Goal: Task Accomplishment & Management: Manage account settings

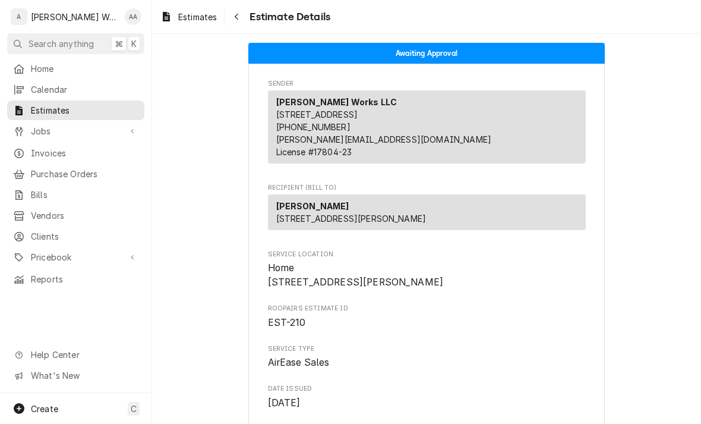
click at [37, 132] on span "Jobs" at bounding box center [76, 131] width 90 height 12
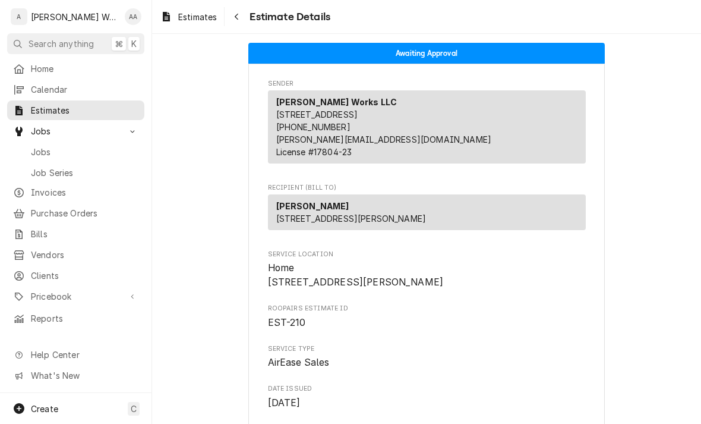
click at [37, 151] on span "Jobs" at bounding box center [85, 152] width 108 height 12
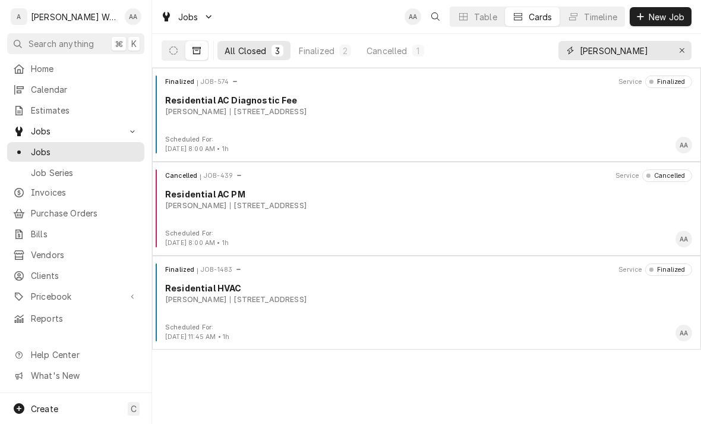
click at [667, 53] on input "[PERSON_NAME]" at bounding box center [624, 50] width 89 height 19
click at [681, 52] on icon "Erase input" at bounding box center [682, 50] width 7 height 8
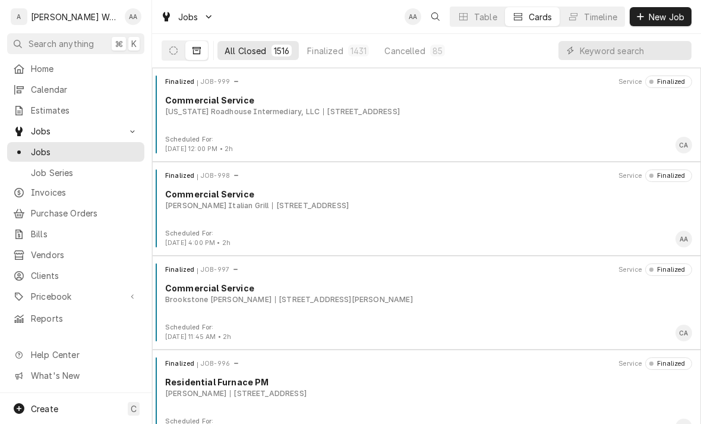
click at [176, 48] on icon "Dynamic Content Wrapper" at bounding box center [173, 50] width 8 height 8
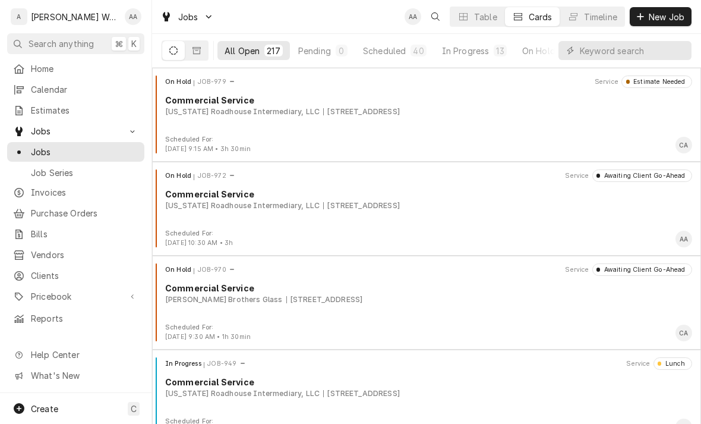
click at [447, 51] on div "In Progress" at bounding box center [466, 51] width 48 height 12
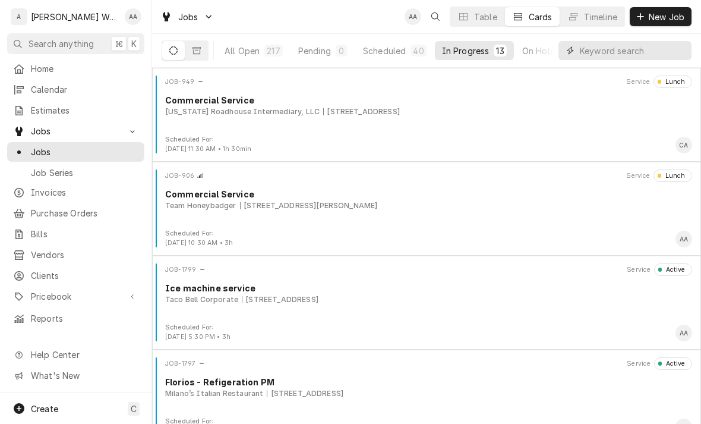
click at [664, 52] on input "Dynamic Content Wrapper" at bounding box center [633, 50] width 106 height 19
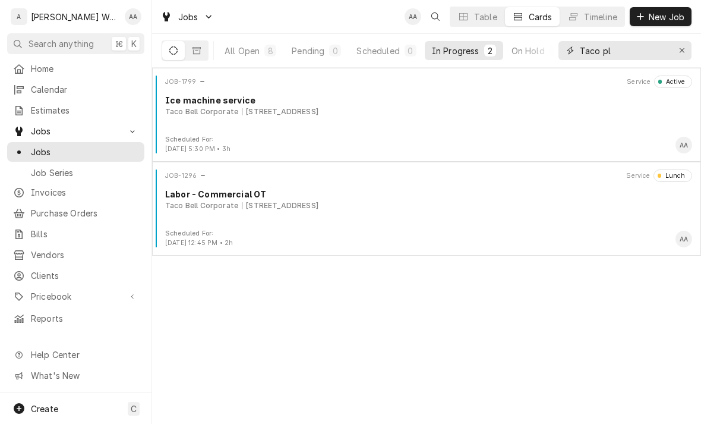
type input "Taco pl"
click at [197, 123] on div "JOB-1799 Service Active Ice machine service Taco Bell Corporate 2412 8th Ave, P…" at bounding box center [426, 104] width 539 height 59
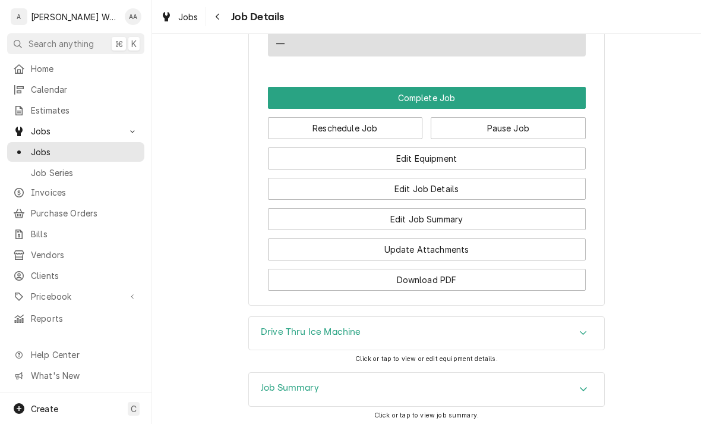
scroll to position [939, 0]
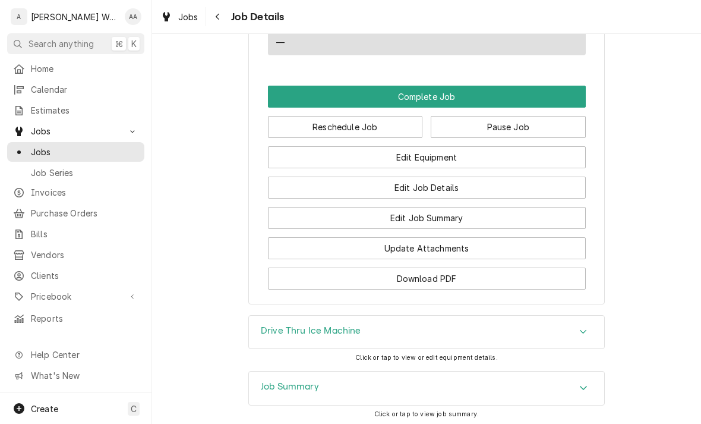
click at [561, 146] on button "Edit Equipment" at bounding box center [427, 157] width 318 height 22
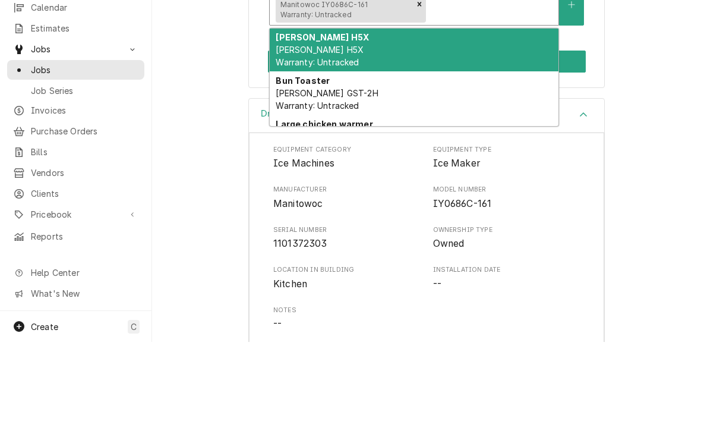
scroll to position [206, 0]
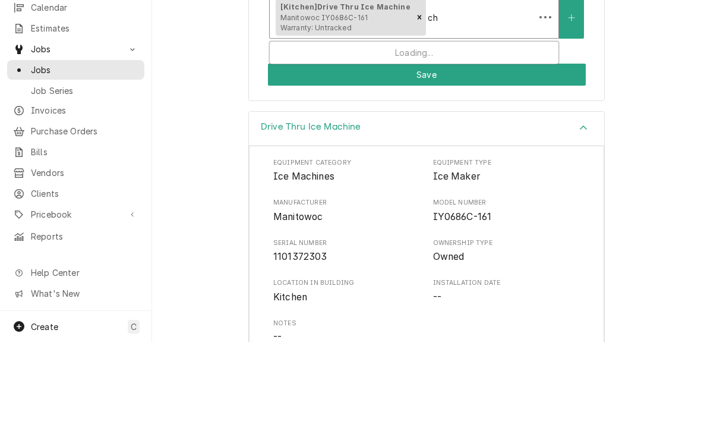
type input "c"
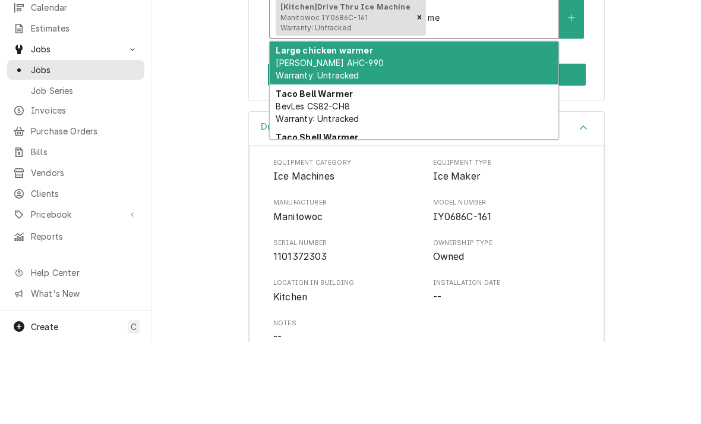
type input "m"
click at [573, 103] on button "Equipment" at bounding box center [571, 99] width 25 height 42
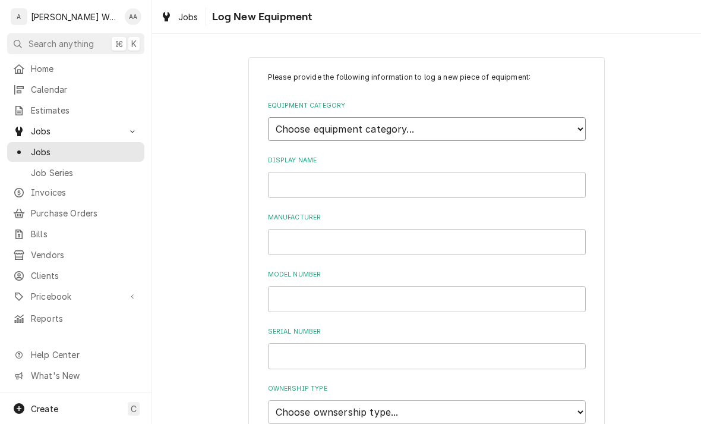
click at [296, 134] on select "Choose equipment category... Ice Machines Refrigeration Beverage Equipment Work…" at bounding box center [427, 129] width 318 height 24
select select "14"
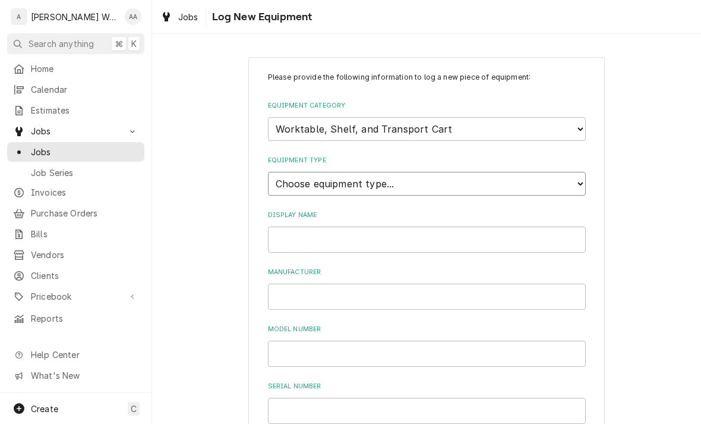
click at [286, 176] on select "Choose equipment type... Cart, Truck, and Dolly Rack and Shelf Worktable and St…" at bounding box center [427, 184] width 318 height 24
click at [290, 172] on select "Choose equipment type... Cart, Truck, and Dolly Rack and Shelf Worktable and St…" at bounding box center [427, 184] width 318 height 24
select select "117"
click at [286, 229] on input "Display Name" at bounding box center [427, 239] width 318 height 26
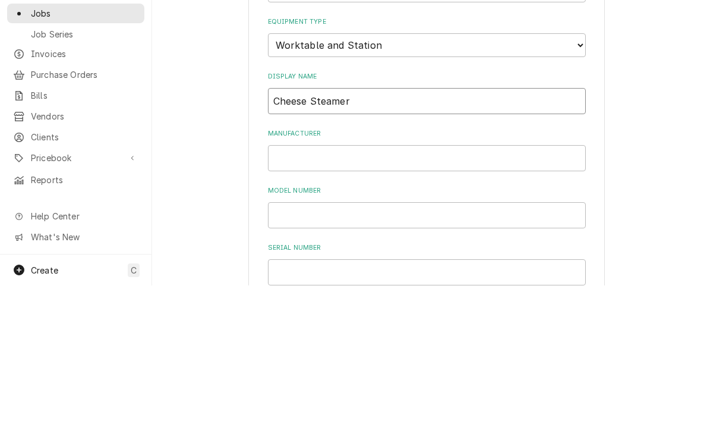
type input "Cheese Steamer"
click at [283, 283] on input "Manufacturer" at bounding box center [427, 296] width 318 height 26
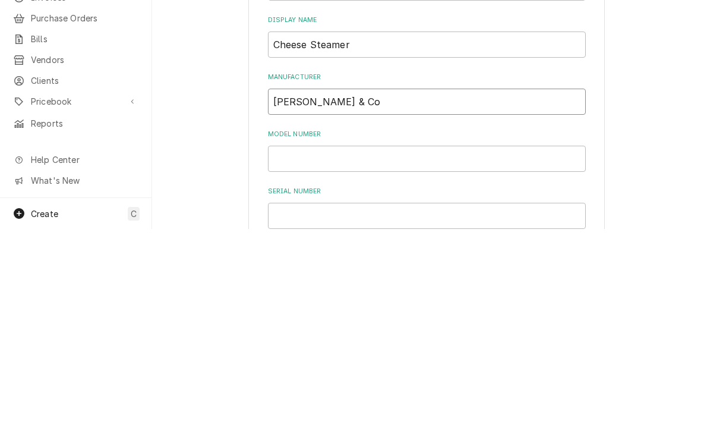
type input "A.J. Antunes & Co"
click at [295, 340] on input "Model Number" at bounding box center [427, 353] width 318 height 26
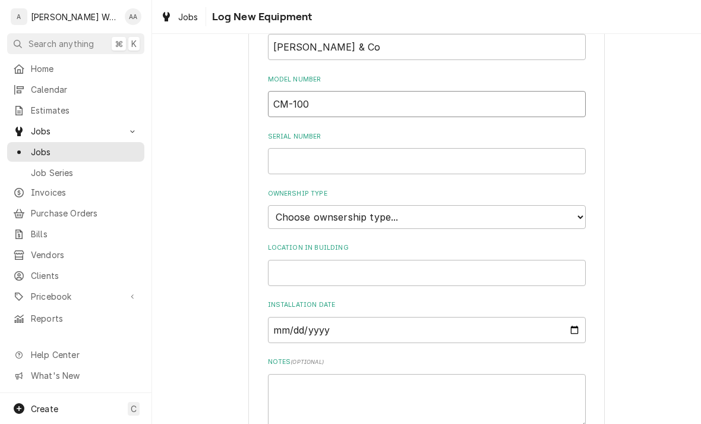
scroll to position [274, 0]
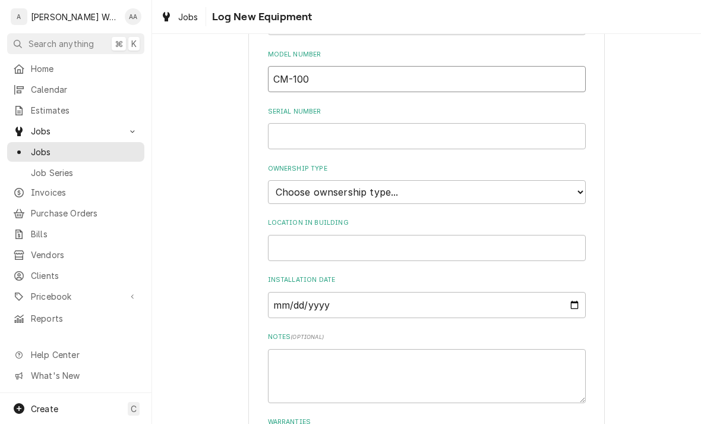
type input "CM-100"
click at [508, 124] on input "Serial Number" at bounding box center [427, 136] width 318 height 26
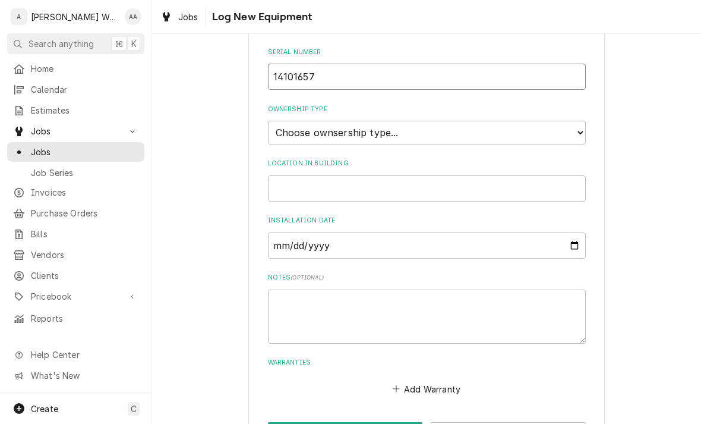
scroll to position [333, 0]
type input "14101657"
click at [285, 121] on select "Choose ownsership type... Unknown Owned Leased Rented" at bounding box center [427, 133] width 318 height 24
select select "1"
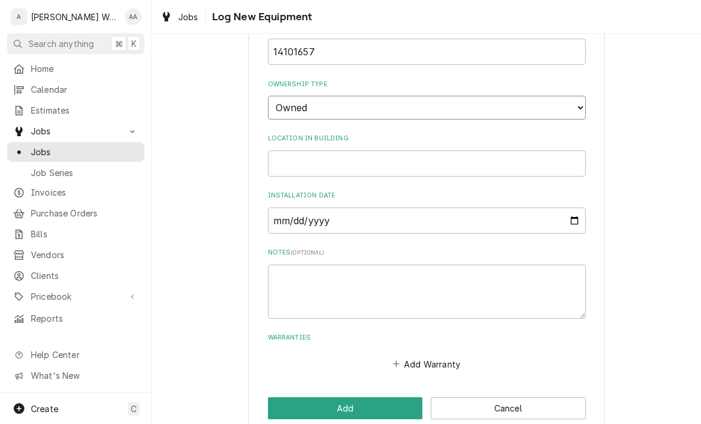
scroll to position [358, 0]
click at [298, 398] on button "Add" at bounding box center [345, 409] width 155 height 22
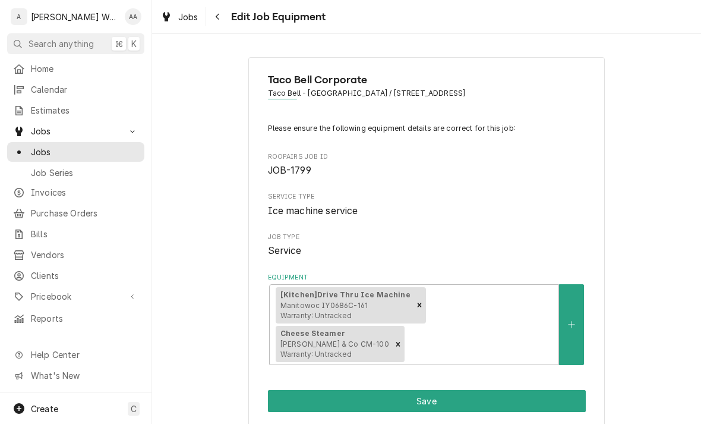
click at [285, 390] on button "Save" at bounding box center [427, 401] width 318 height 22
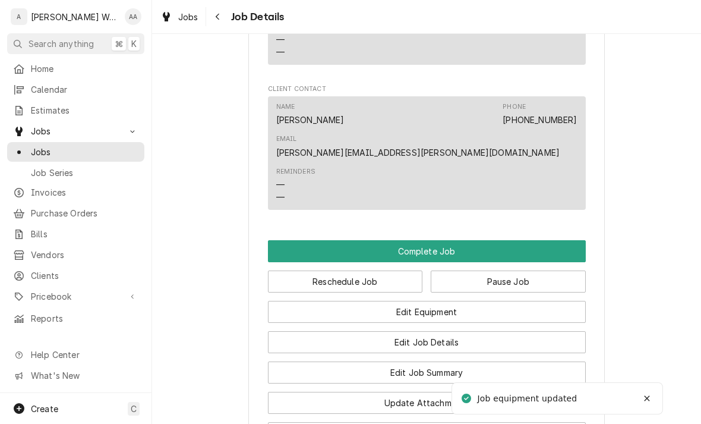
scroll to position [785, 0]
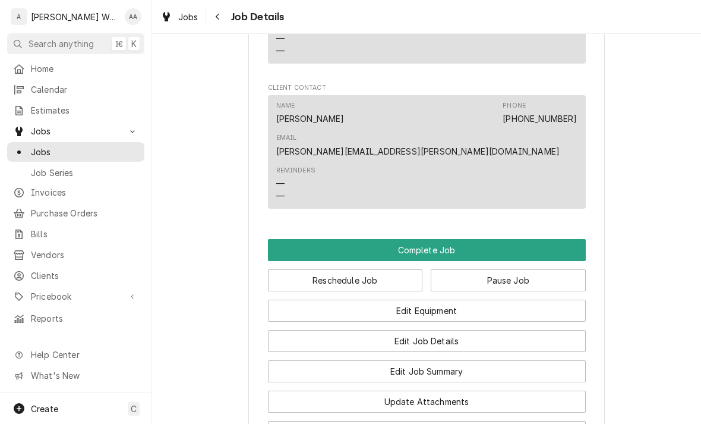
click at [308, 360] on button "Edit Job Summary" at bounding box center [427, 371] width 318 height 22
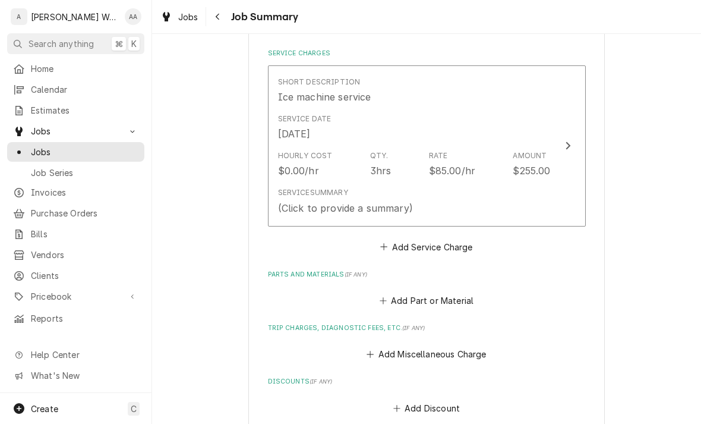
click at [296, 195] on div "Service Summary (Click to provide a summary)" at bounding box center [345, 200] width 135 height 27
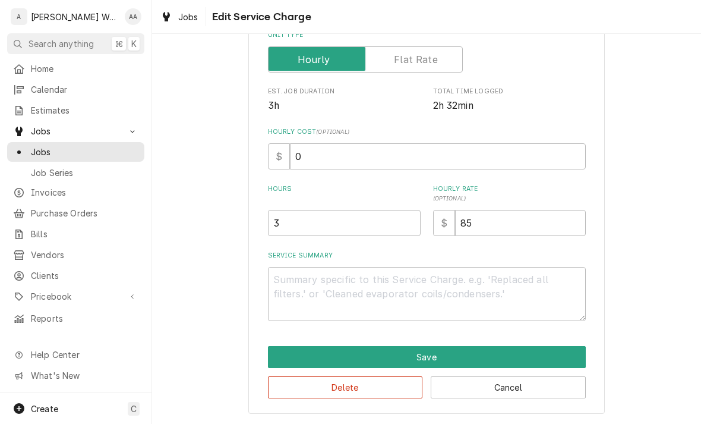
scroll to position [201, 0]
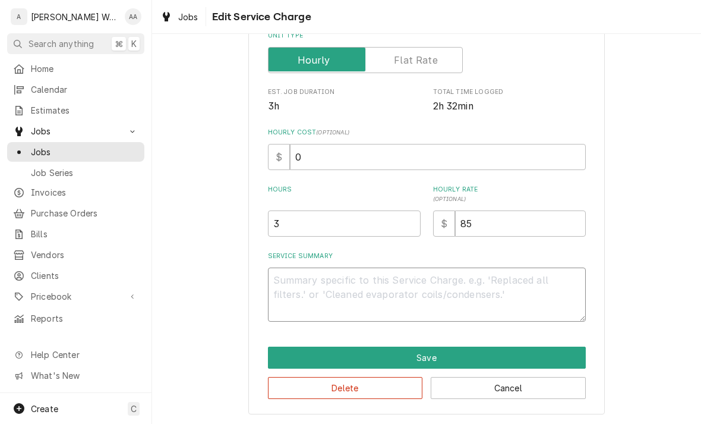
click at [277, 287] on textarea "Service Summary" at bounding box center [427, 294] width 318 height 54
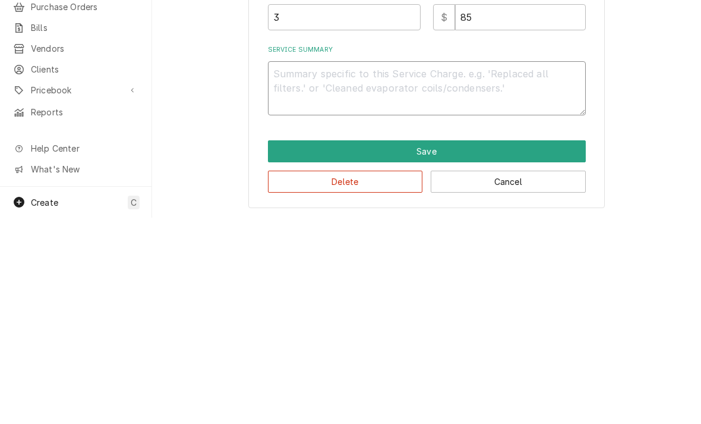
type textarea "x"
type textarea "Un"
type textarea "x"
type textarea "Unit"
type textarea "x"
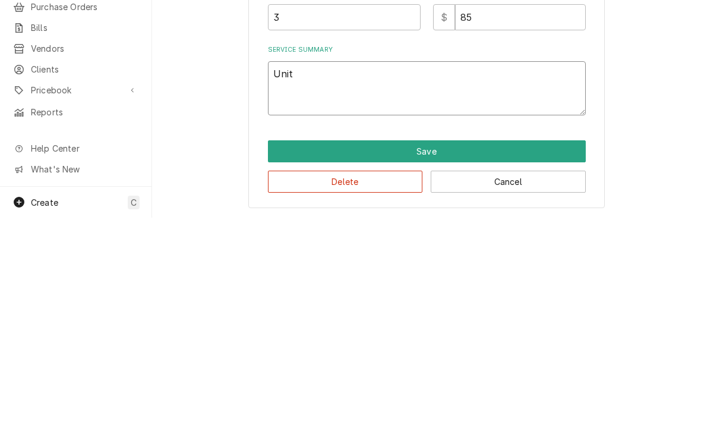
type textarea "Unit"
type textarea "x"
type textarea "Unit of"
type textarea "x"
type textarea "Unit off"
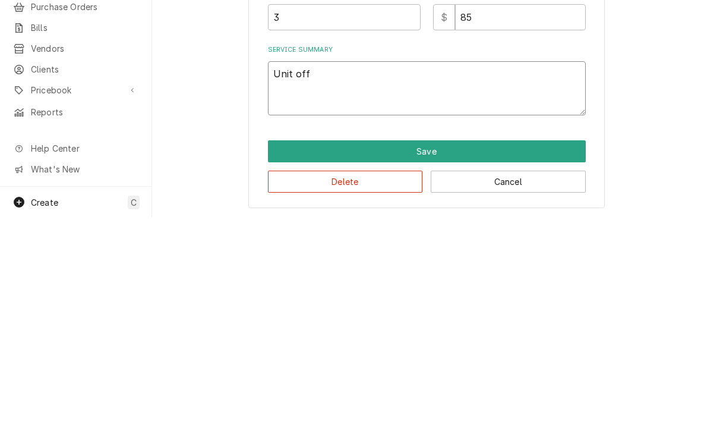
type textarea "x"
type textarea "Unit off"
type textarea "x"
type textarea "Unit off o"
type textarea "x"
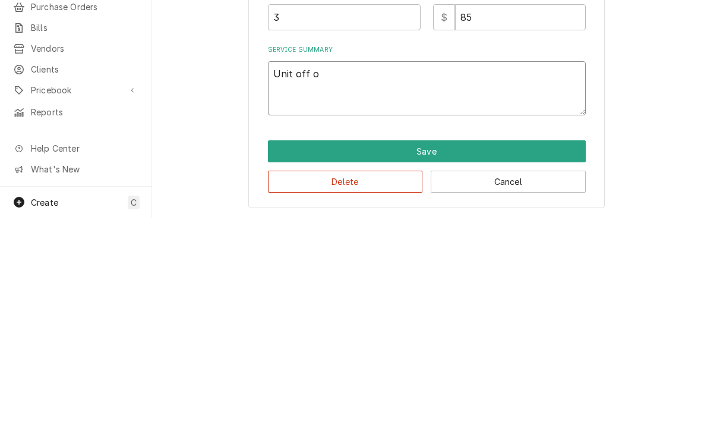
type textarea "Unit off on"
type textarea "x"
type textarea "Unit off on"
type textarea "x"
type textarea "Unit off on l"
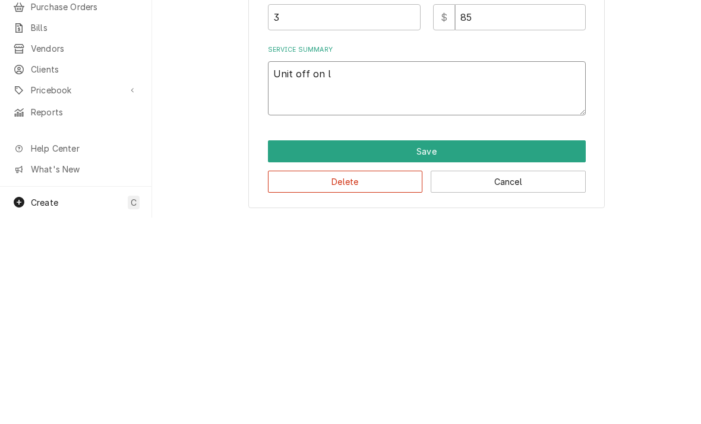
type textarea "x"
type textarea "Unit off on lon"
type textarea "x"
type textarea "Unit off on long"
type textarea "x"
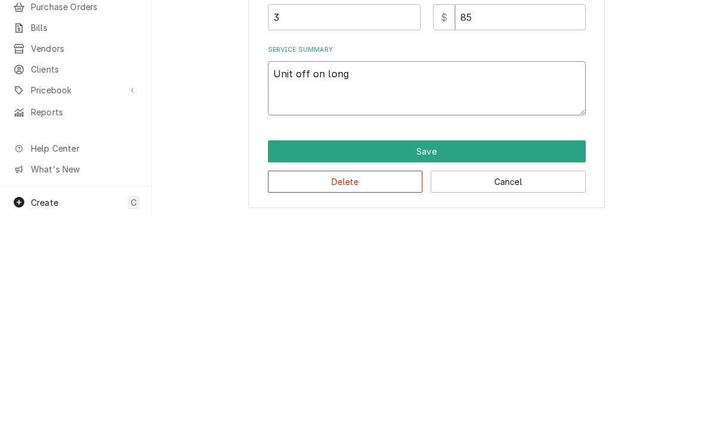
type textarea "Unit off on long"
type textarea "x"
type textarea "Unit off on long f"
type textarea "x"
type textarea "Unit off on long fr"
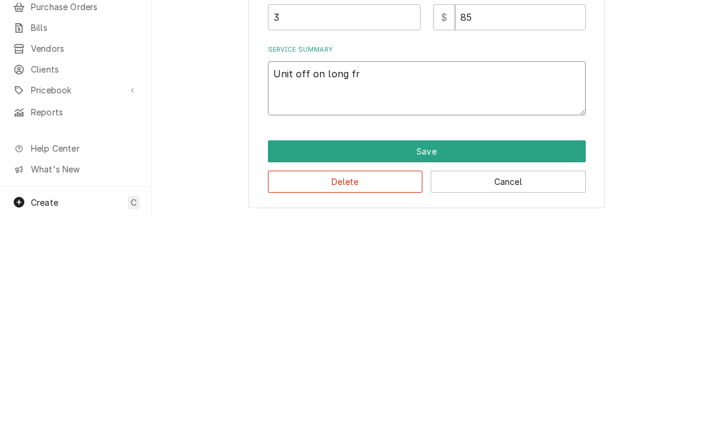
type textarea "x"
type textarea "Unit off on long fre"
type textarea "x"
type textarea "Unit off on long free"
type textarea "x"
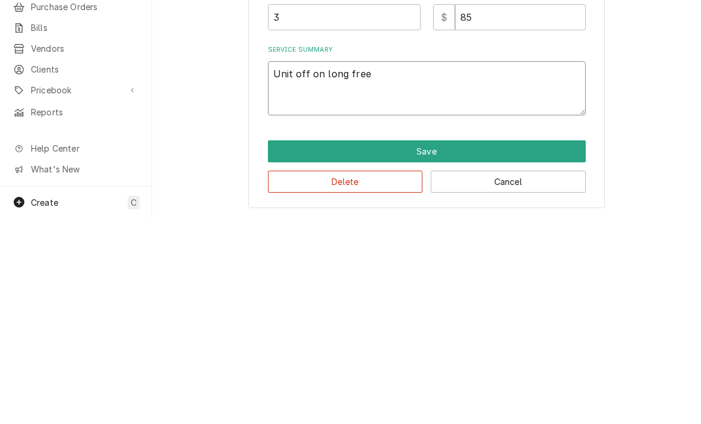
type textarea "Unit off on long freez"
type textarea "x"
type textarea "Unit off on long freeze"
type textarea "x"
type textarea "Unit off on long freeze/"
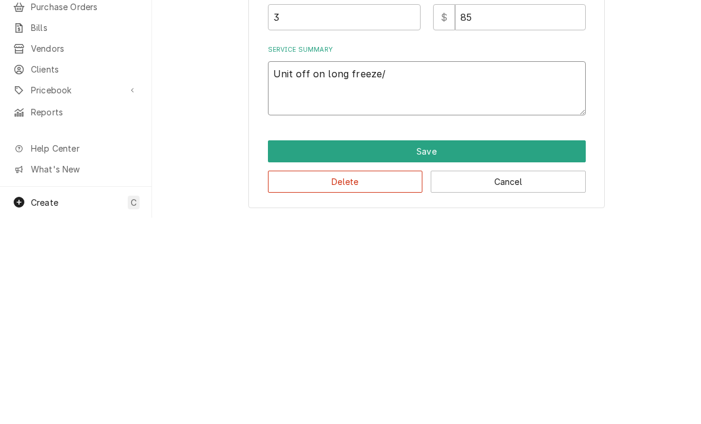
type textarea "x"
type textarea "Unit off on long freeze/l"
type textarea "x"
type textarea "Unit off on long freeze/lo"
type textarea "x"
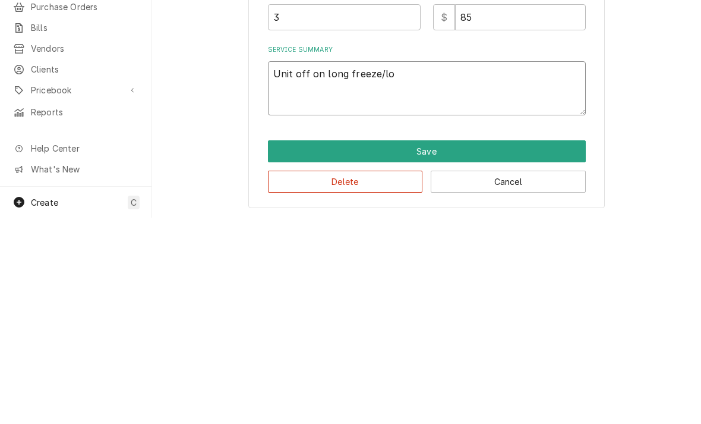
type textarea "Unit off on long freeze/lon"
type textarea "x"
type textarea "Unit off on long freeze/long"
type textarea "x"
type textarea "Unit off on long freeze/long"
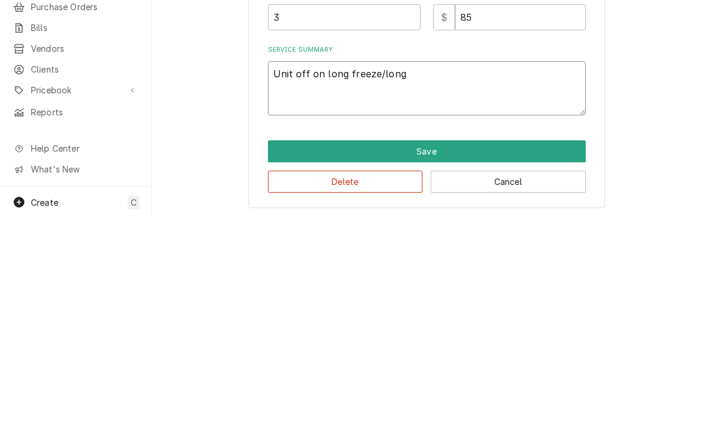
type textarea "x"
type textarea "Unit off on long freeze/long h"
type textarea "x"
type textarea "Unit off on long freeze/long ha"
type textarea "x"
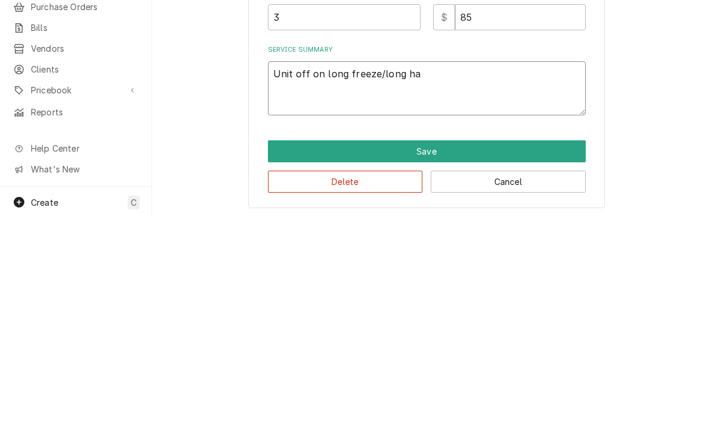
type textarea "Unit off on long freeze/long har"
type textarea "x"
type textarea "Unit off on long freeze/long harve"
type textarea "x"
type textarea "Unit off on long freeze/long harves"
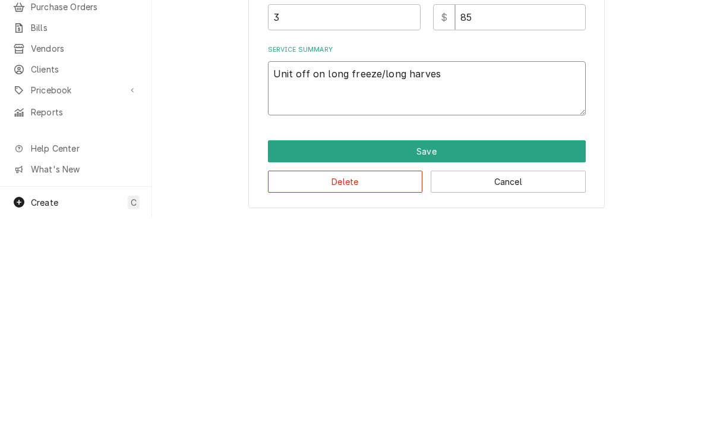
type textarea "x"
type textarea "Unit off on long freeze/long harvest"
type textarea "x"
type textarea "Unit off on long freeze/long harvest e"
type textarea "x"
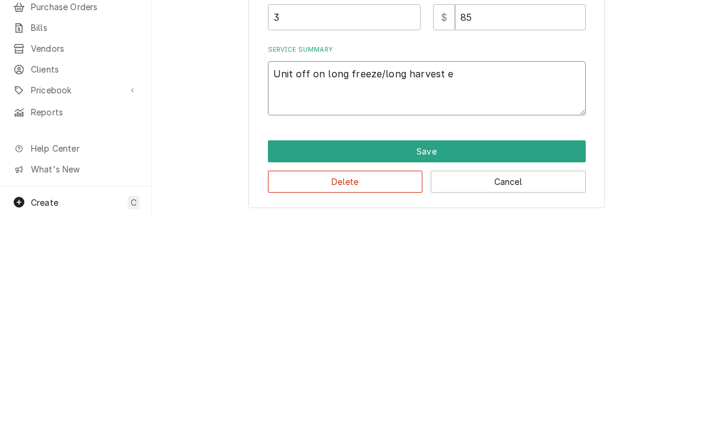
type textarea "Unit off on long freeze/long harvest er"
type textarea "x"
type textarea "Unit off on long freeze/long harvest erro"
type textarea "x"
type textarea "Unit off on long freeze/long harvest error"
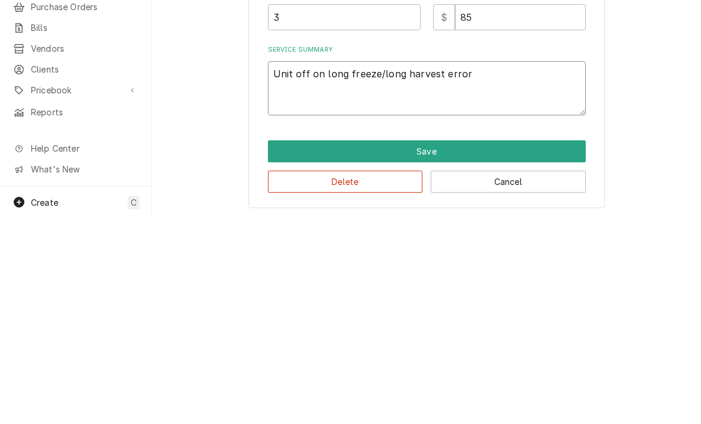
type textarea "x"
type textarea "Unit off on long freeze/long harvest error"
type textarea "x"
type textarea "Unit off on long freeze/long harvest error co"
type textarea "x"
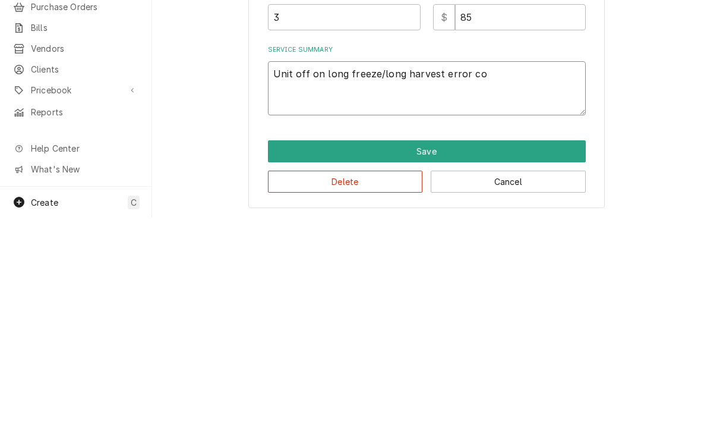
type textarea "Unit off on long freeze/long harvest error cod"
type textarea "x"
type textarea "Unit off on long freeze/long harvest error code"
type textarea "x"
type textarea "Unit off on long freeze/long harvest error codes"
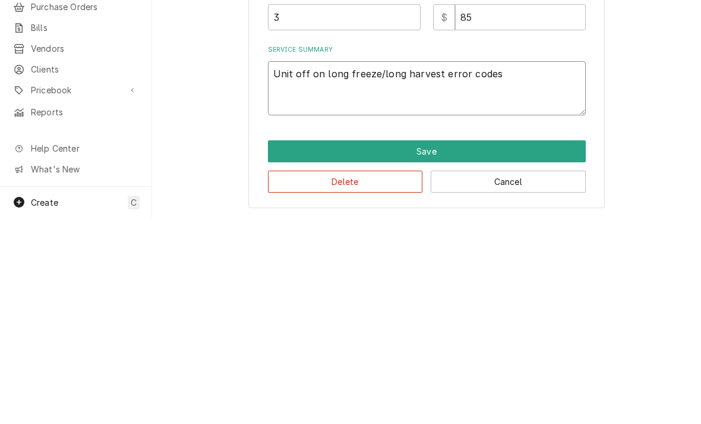
type textarea "x"
type textarea "Unit off on long freeze/long harvest error codes"
type textarea "x"
type textarea "Unit off on long freeze/long harvest error codes."
type textarea "x"
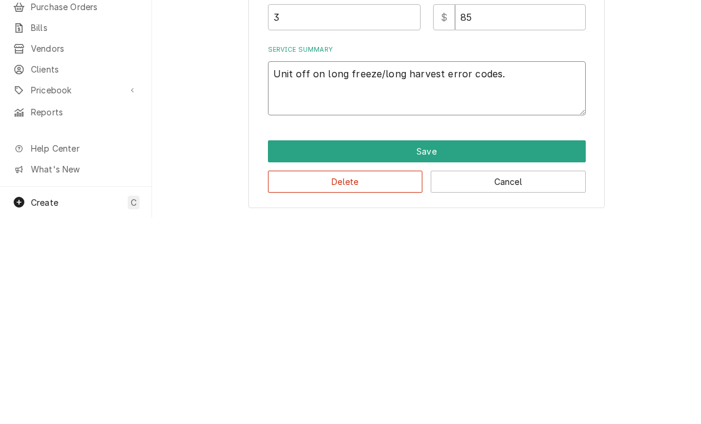
type textarea "Unit off on long freeze/long harvest error codes. F"
type textarea "x"
type textarea "Unit off on long freeze/long harvest error codes. Fo"
type textarea "x"
type textarea "Unit off on long freeze/long harvest error codes. Fou"
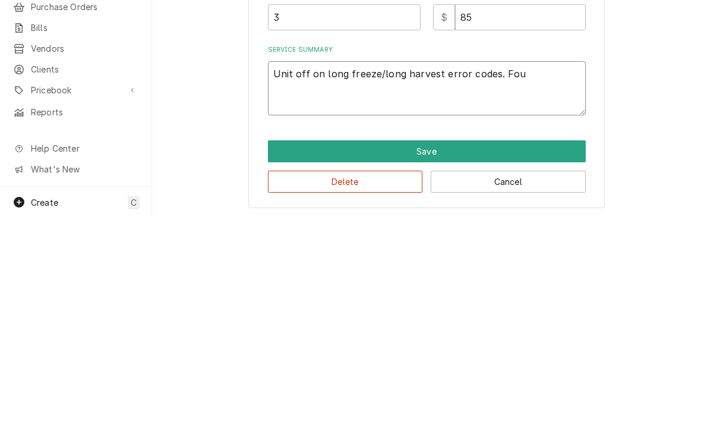
type textarea "x"
type textarea "Unit off on long freeze/long harvest error codes. Foun"
type textarea "x"
type textarea "Unit off on long freeze/long harvest error codes. Found"
type textarea "x"
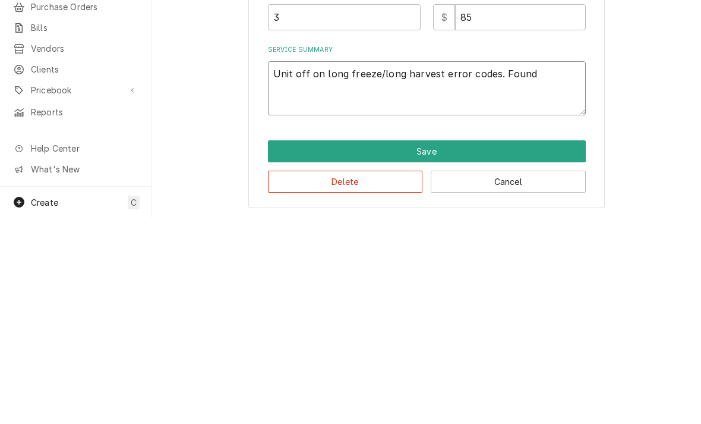
type textarea "Unit off on long freeze/long harvest error codes. Found"
type textarea "x"
type textarea "Unit off on long freeze/long harvest error codes. Found b"
type textarea "x"
type textarea "Unit off on long freeze/long harvest error codes. Found ba"
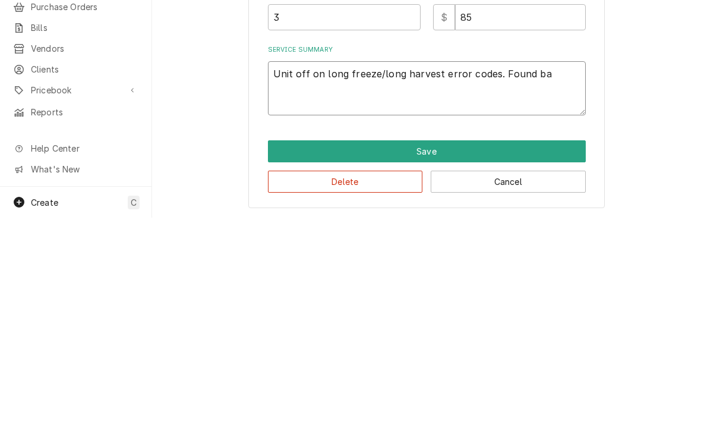
type textarea "x"
type textarea "Unit off on long freeze/long harvest error codes. Found bad"
type textarea "x"
type textarea "Unit off on long freeze/long harvest error codes. Found bad c"
type textarea "x"
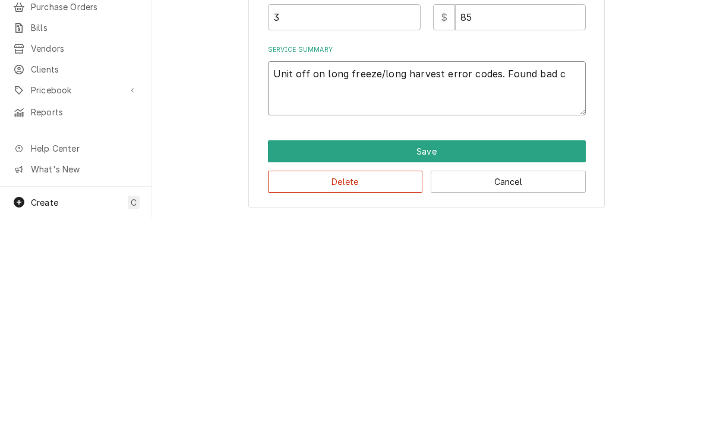
type textarea "Unit off on long freeze/long harvest error codes. Found bad co"
type textarea "x"
type textarea "Unit off on long freeze/long harvest error codes. Found bad cont"
type textarea "x"
type textarea "Unit off on long freeze/long harvest error codes. Found bad conta"
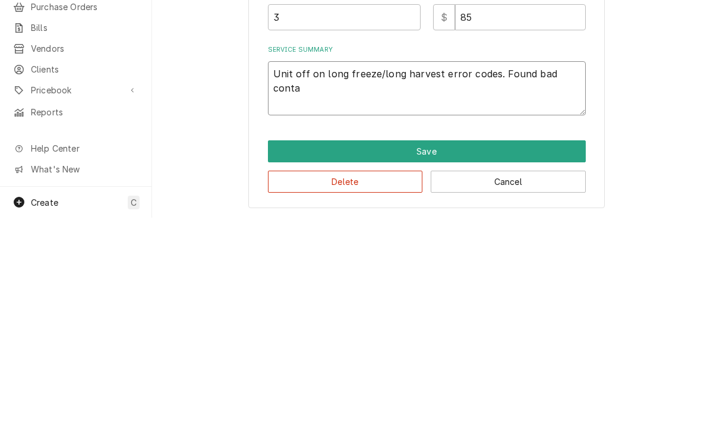
type textarea "x"
type textarea "Unit off on long freeze/long harvest error codes. Found bad contac"
type textarea "x"
type textarea "Unit off on long freeze/long harvest error codes. Found bad contaco"
type textarea "x"
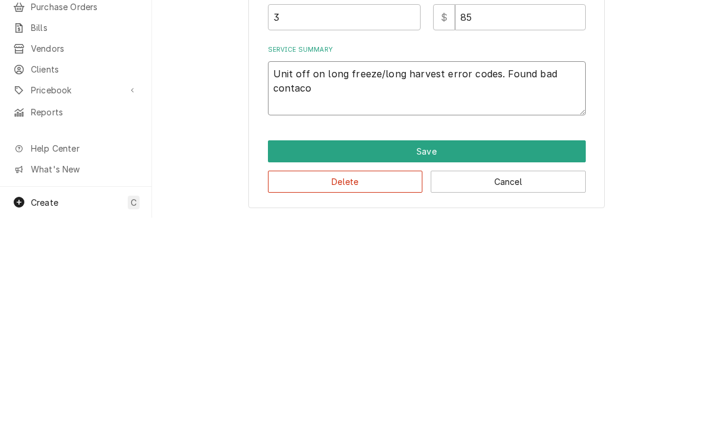
type textarea "Unit off on long freeze/long harvest error codes. Found bad contacot"
type textarea "x"
type textarea "Unit off on long freeze/long harvest error codes. Found bad contacotr"
type textarea "x"
type textarea "Unit off on long freeze/long harvest error codes. Found bad contactor"
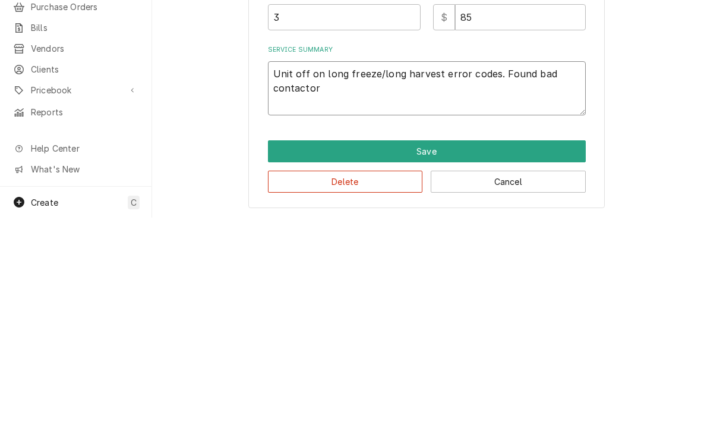
type textarea "x"
type textarea "Unit off on long freeze/long harvest error codes. Found bad contactor o"
type textarea "x"
type textarea "Unit off on long freeze/long harvest error codes. Found bad contactor on"
type textarea "x"
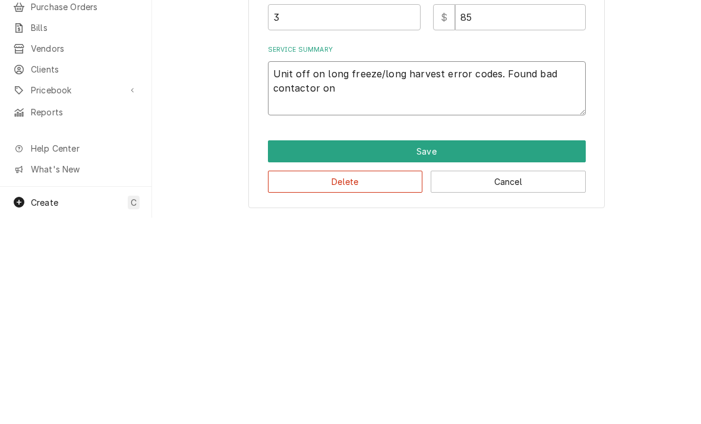
type textarea "Unit off on long freeze/long harvest error codes. Found bad contactor on"
type textarea "x"
type textarea "Unit off on long freeze/long harvest error codes. Found bad contactor on t"
type textarea "x"
type textarea "Unit off on long freeze/long harvest error codes. Found bad contactor on th"
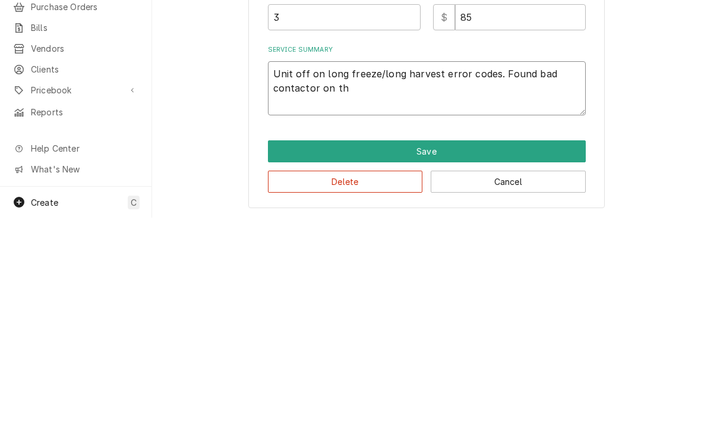
type textarea "x"
type textarea "Unit off on long freeze/long harvest error codes. Found bad contactor on the"
type textarea "x"
type textarea "Unit off on long freeze/long harvest error codes. Found bad contactor on the r"
type textarea "x"
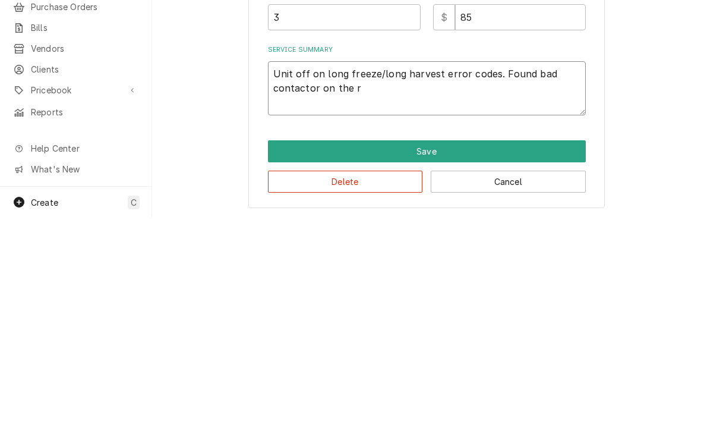
type textarea "Unit off on long freeze/long harvest error codes. Found bad contactor on the ro"
type textarea "x"
type textarea "Unit off on long freeze/long harvest error codes. Found bad contactor on the roo"
type textarea "x"
type textarea "Unit off on long freeze/long harvest error codes. Found bad contactor on the ro…"
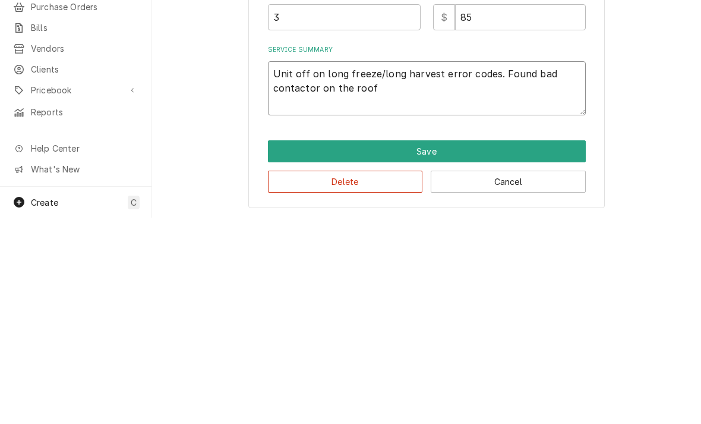
type textarea "x"
type textarea "Unit off on long freeze/long harvest error codes. Found bad contactor on the ro…"
type textarea "x"
type textarea "Unit off on long freeze/long harvest error codes. Found bad contactor on the ro…"
type textarea "x"
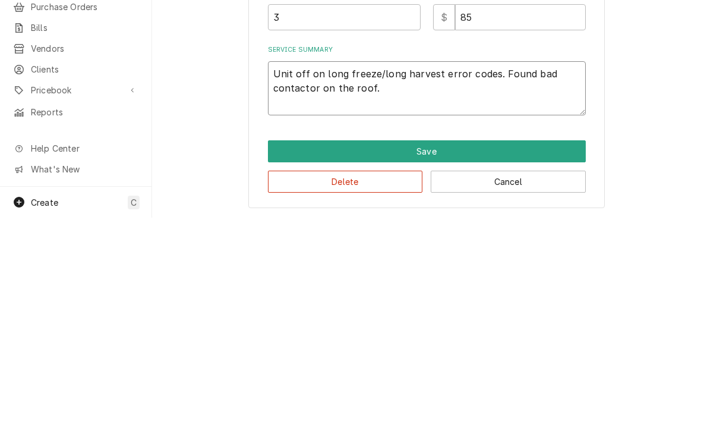
type textarea "Unit off on long freeze/long harvest error codes. Found bad contactor on the ro…"
type textarea "x"
type textarea "Unit off on long freeze/long harvest error codes. Found bad contactor on the ro…"
type textarea "x"
type textarea "Unit off on long freeze/long harvest error codes. Found bad contactor on the ro…"
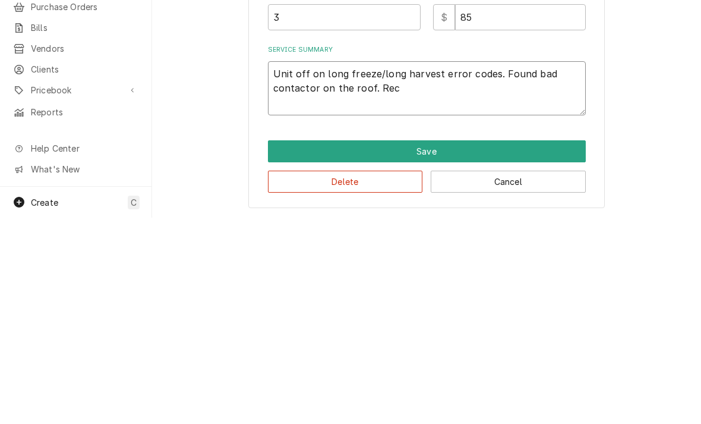
type textarea "x"
type textarea "Unit off on long freeze/long harvest error codes. Found bad contactor on the ro…"
type textarea "x"
type textarea "Unit off on long freeze/long harvest error codes. Found bad contactor on the ro…"
type textarea "x"
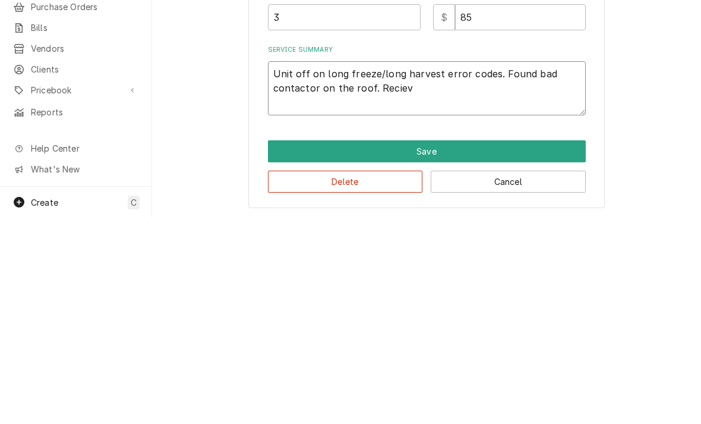
type textarea "Unit off on long freeze/long harvest error codes. Found bad contactor on the ro…"
type textarea "x"
type textarea "Unit off on long freeze/long harvest error codes. Found bad contactor on the ro…"
type textarea "x"
type textarea "Unit off on long freeze/long harvest error codes. Found bad contactor on the ro…"
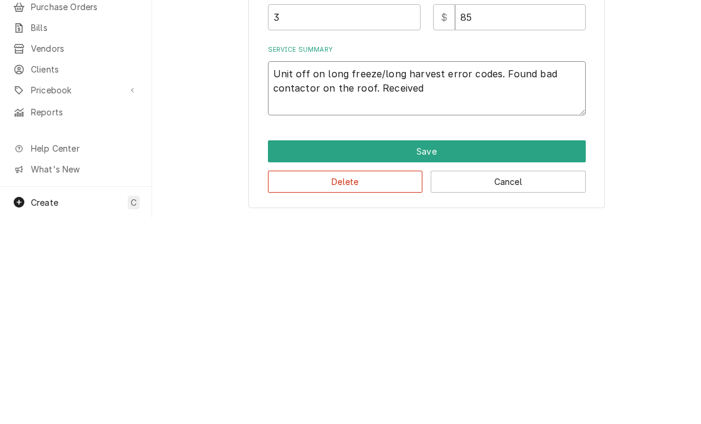
type textarea "x"
type textarea "Unit off on long freeze/long harvest error codes. Found bad contactor on the ro…"
type textarea "x"
type textarea "Unit off on long freeze/long harvest error codes. Found bad contactor on the ro…"
type textarea "x"
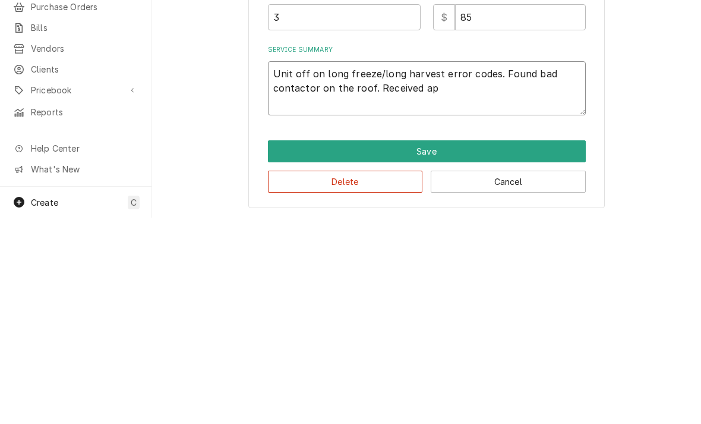
type textarea "Unit off on long freeze/long harvest error codes. Found bad contactor on the ro…"
type textarea "x"
type textarea "Unit off on long freeze/long harvest error codes. Found bad contactor on the ro…"
type textarea "x"
type textarea "Unit off on long freeze/long harvest error codes. Found bad contactor on the ro…"
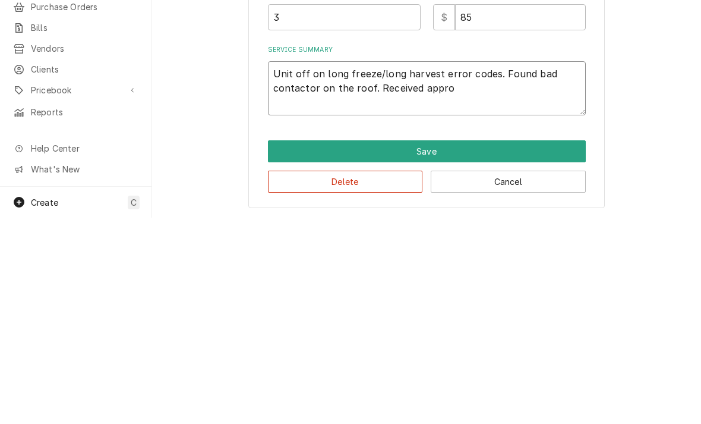
type textarea "x"
type textarea "Unit off on long freeze/long harvest error codes. Found bad contactor on the ro…"
type textarea "x"
type textarea "Unit off on long freeze/long harvest error codes. Found bad contactor on the ro…"
type textarea "x"
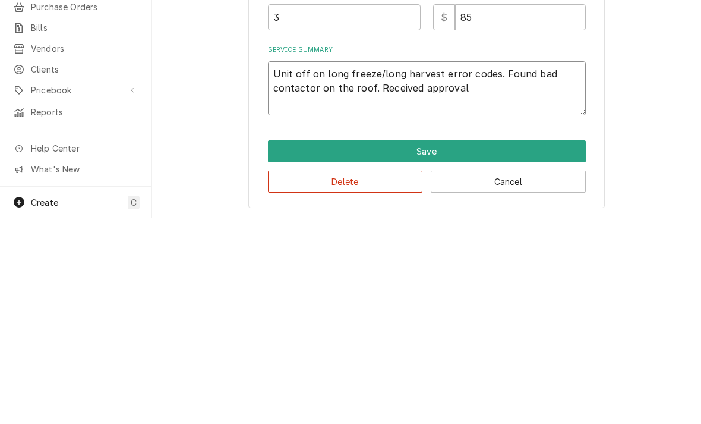
type textarea "Unit off on long freeze/long harvest error codes. Found bad contactor on the ro…"
type textarea "x"
type textarea "Unit off on long freeze/long harvest error codes. Found bad contactor on the ro…"
type textarea "x"
type textarea "Unit off on long freeze/long harvest error codes. Found bad contactor on the ro…"
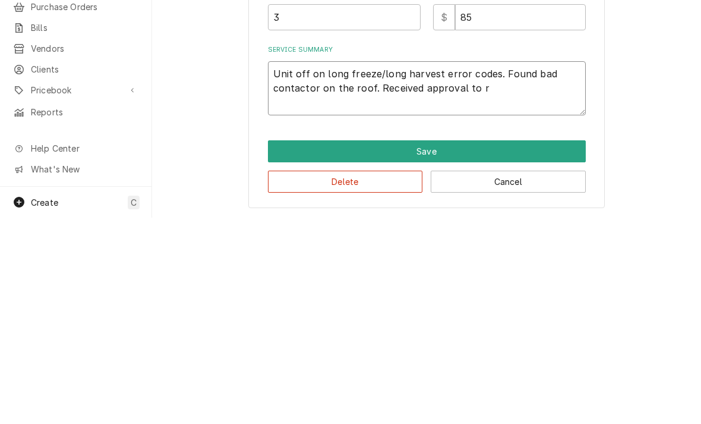
type textarea "x"
type textarea "Unit off on long freeze/long harvest error codes. Found bad contactor on the ro…"
type textarea "x"
type textarea "Unit off on long freeze/long harvest error codes. Found bad contactor on the ro…"
type textarea "x"
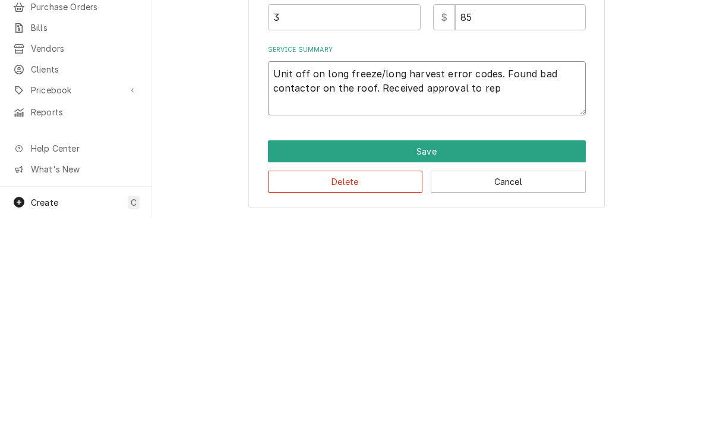
type textarea "Unit off on long freeze/long harvest error codes. Found bad contactor on the ro…"
type textarea "x"
type textarea "Unit off on long freeze/long harvest error codes. Found bad contactor on the ro…"
type textarea "x"
type textarea "Unit off on long freeze/long harvest error codes. Found bad contactor on the ro…"
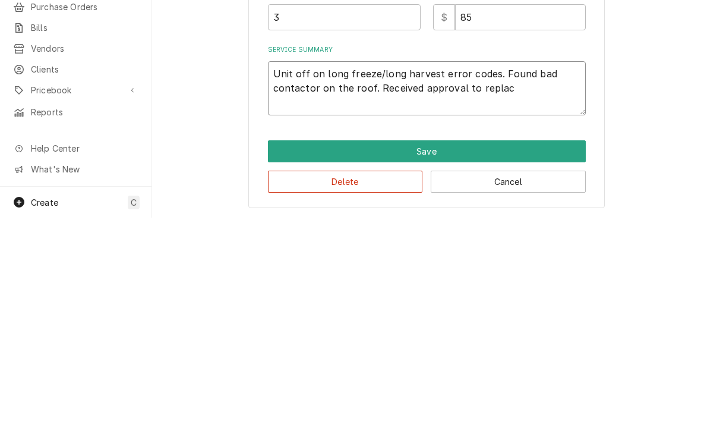
type textarea "x"
type textarea "Unit off on long freeze/long harvest error codes. Found bad contactor on the ro…"
type textarea "x"
type textarea "Unit off on long freeze/long harvest error codes. Found bad contactor on the ro…"
type textarea "x"
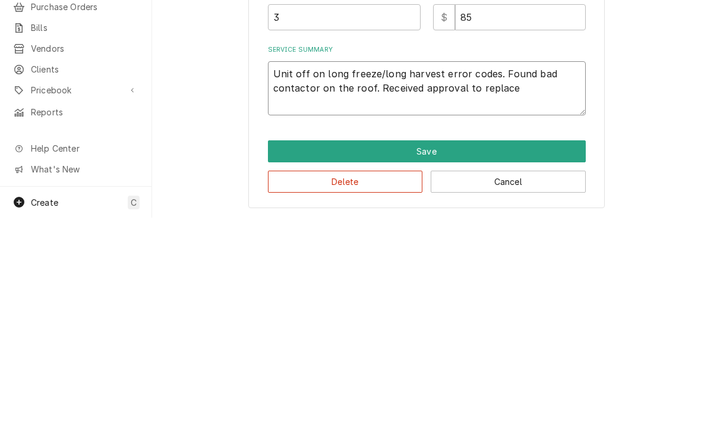
type textarea "Unit off on long freeze/long harvest error codes. Found bad contactor on the ro…"
type textarea "x"
type textarea "Unit off on long freeze/long harvest error codes. Found bad contactor on the ro…"
type textarea "x"
type textarea "Unit off on long freeze/long harvest error codes. Found bad contactor on the ro…"
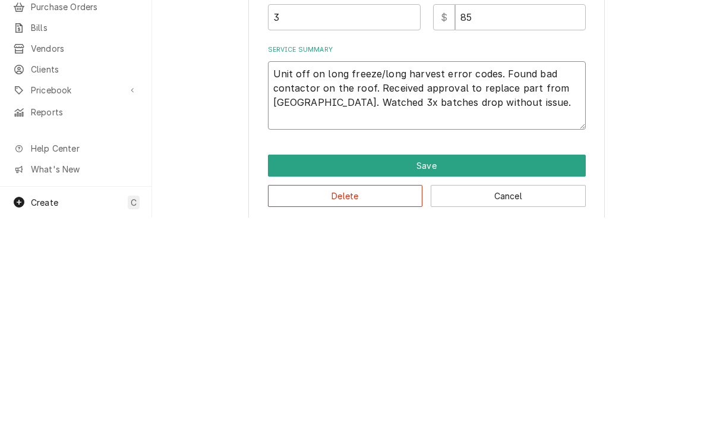
click at [269, 267] on textarea "Unit off on long freeze/long harvest error codes. Found bad contactor on the ro…" at bounding box center [427, 301] width 318 height 68
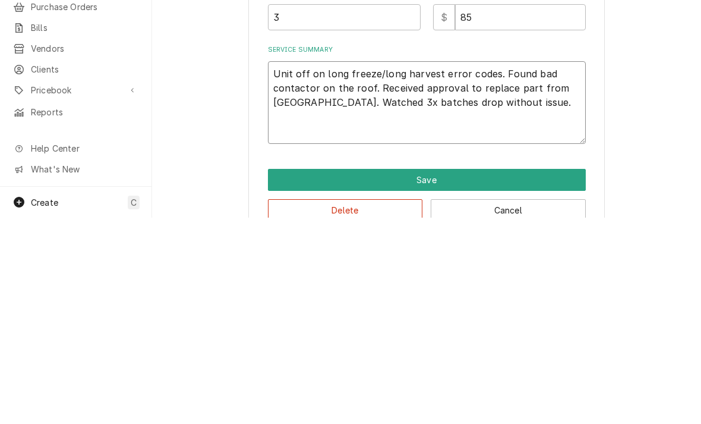
click at [282, 267] on textarea "Unit off on long freeze/long harvest error codes. Found bad contactor on the ro…" at bounding box center [427, 308] width 318 height 83
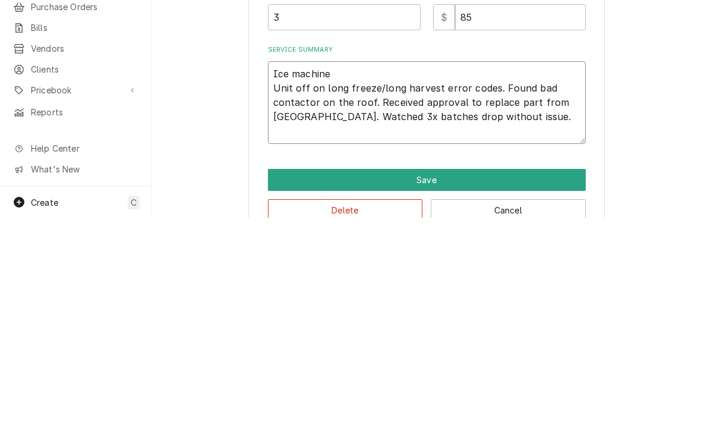
click at [300, 267] on textarea "Ice machine Unit off on long freeze/long harvest error codes. Found bad contact…" at bounding box center [427, 308] width 318 height 83
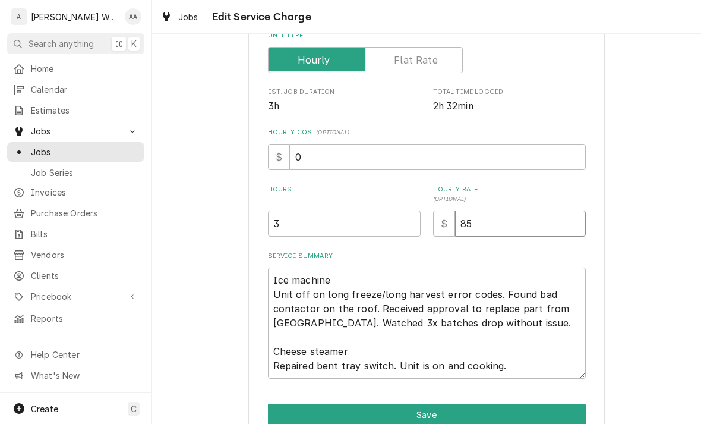
click at [482, 220] on input "85" at bounding box center [520, 223] width 131 height 26
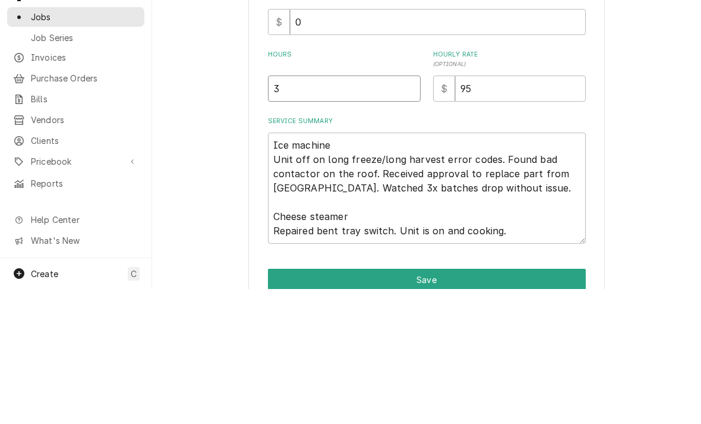
click at [302, 210] on input "3" at bounding box center [344, 223] width 153 height 26
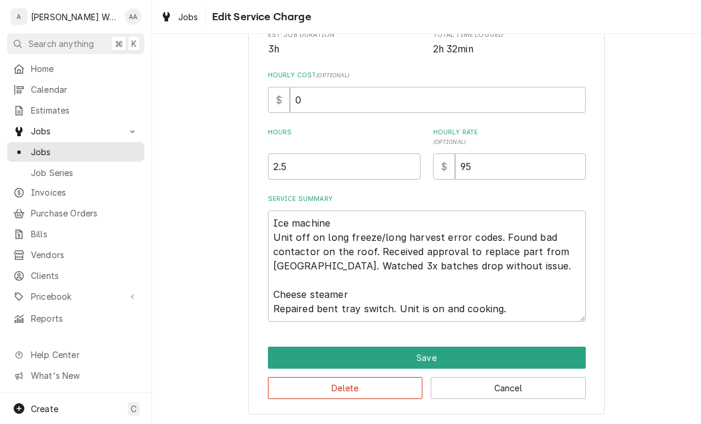
click at [282, 360] on button "Save" at bounding box center [427, 357] width 318 height 22
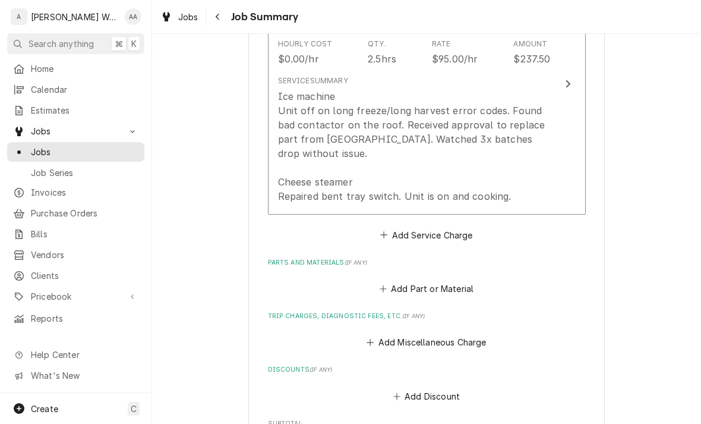
scroll to position [387, 0]
click at [393, 280] on button "Add Part or Material" at bounding box center [426, 288] width 98 height 17
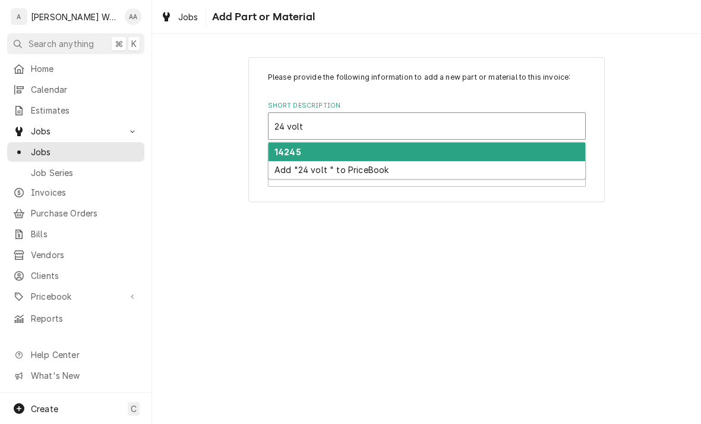
click at [293, 150] on strong "14245" at bounding box center [287, 152] width 27 height 10
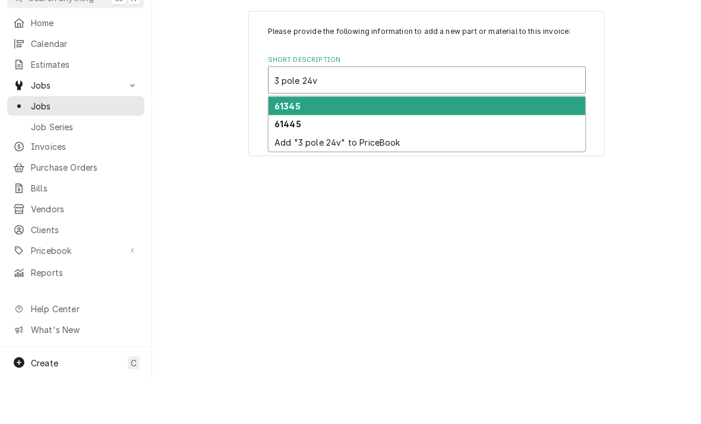
click at [287, 165] on strong "61445" at bounding box center [287, 170] width 27 height 10
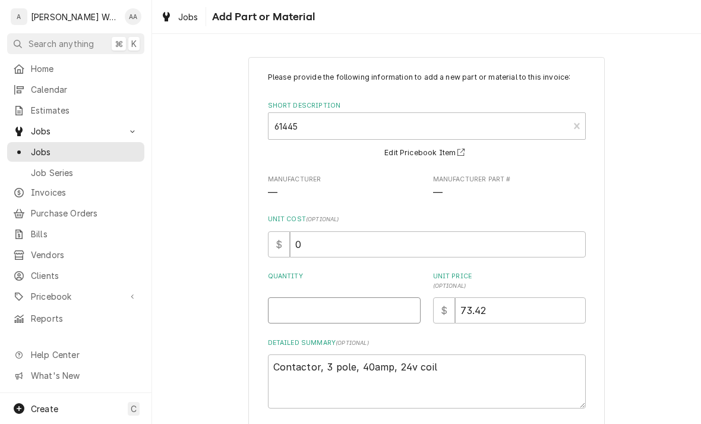
click at [289, 319] on input "Quantity" at bounding box center [344, 310] width 153 height 26
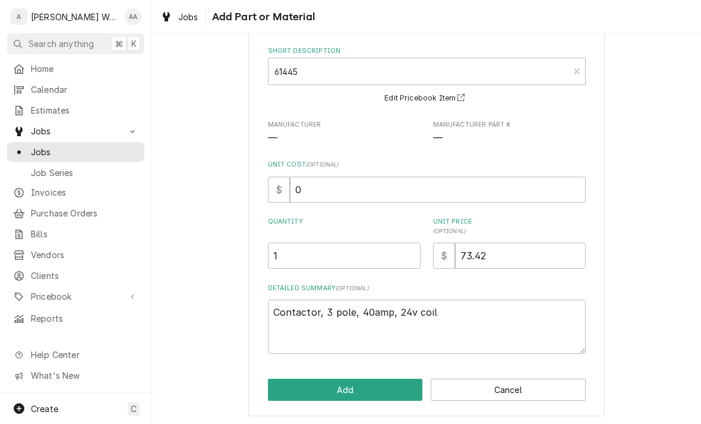
click at [293, 390] on button "Add" at bounding box center [345, 389] width 155 height 22
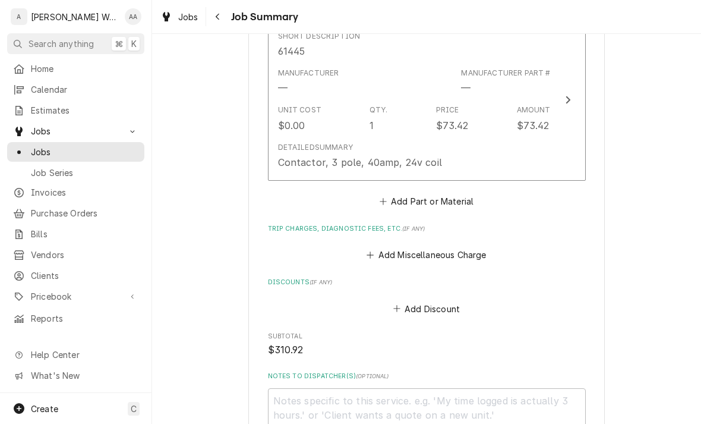
scroll to position [673, 0]
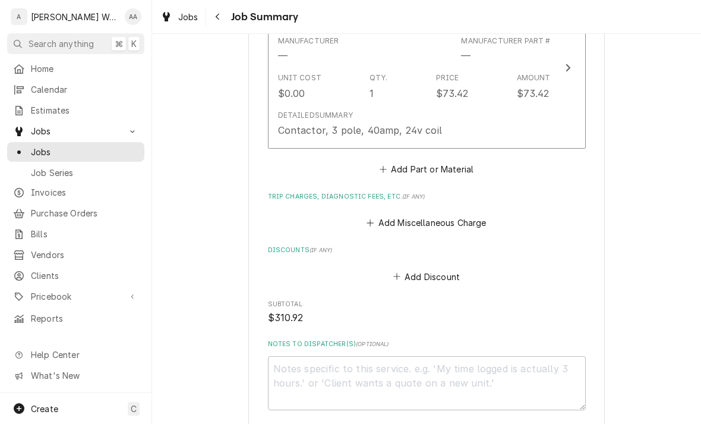
click at [406, 214] on button "Add Miscellaneous Charge" at bounding box center [427, 222] width 124 height 17
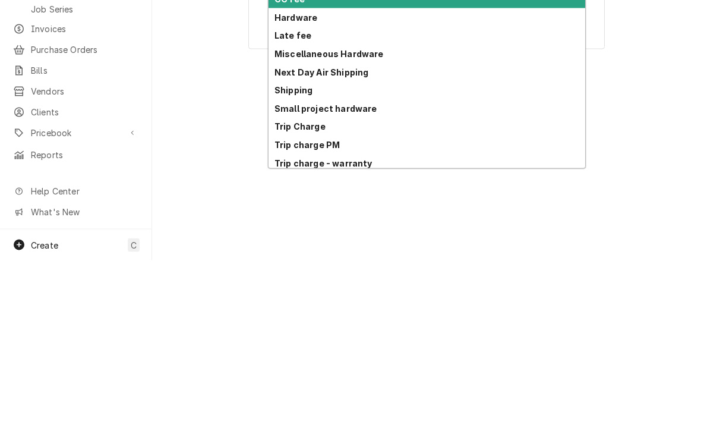
click at [282, 285] on strong "Trip Charge" at bounding box center [299, 290] width 51 height 10
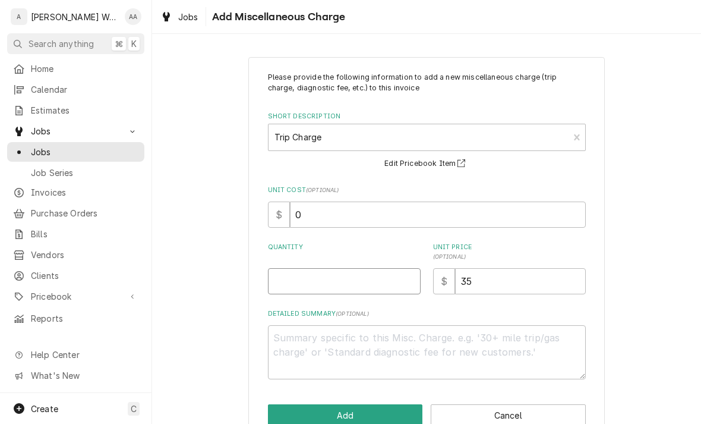
click at [284, 275] on input "Quantity" at bounding box center [344, 281] width 153 height 26
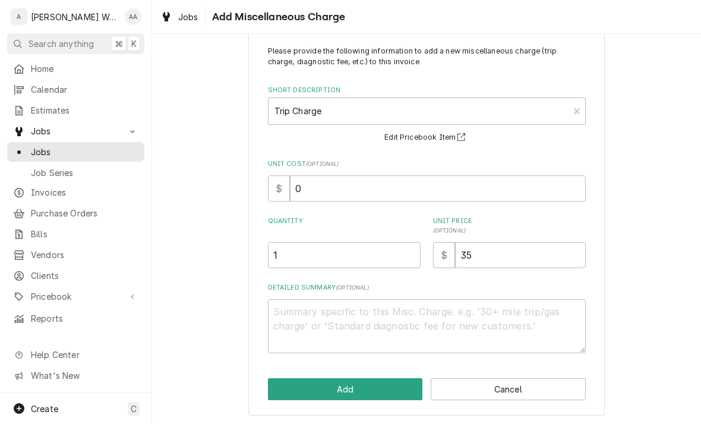
click at [280, 386] on button "Add" at bounding box center [345, 389] width 155 height 22
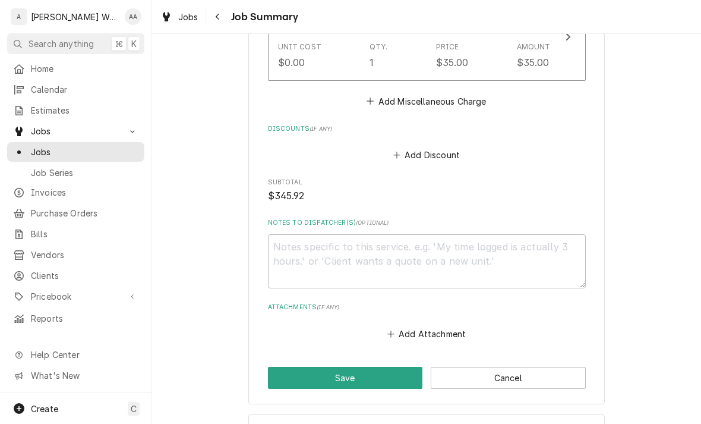
scroll to position [901, 0]
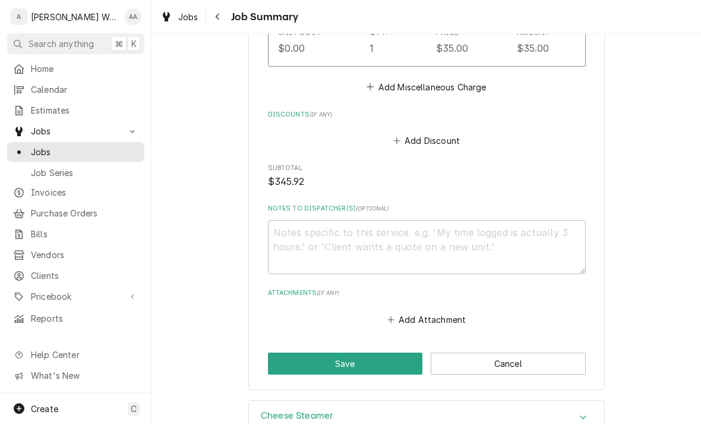
click at [292, 352] on button "Save" at bounding box center [345, 363] width 155 height 22
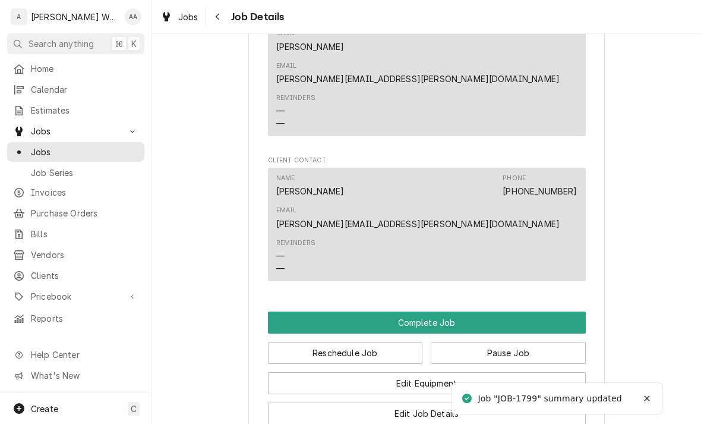
scroll to position [857, 0]
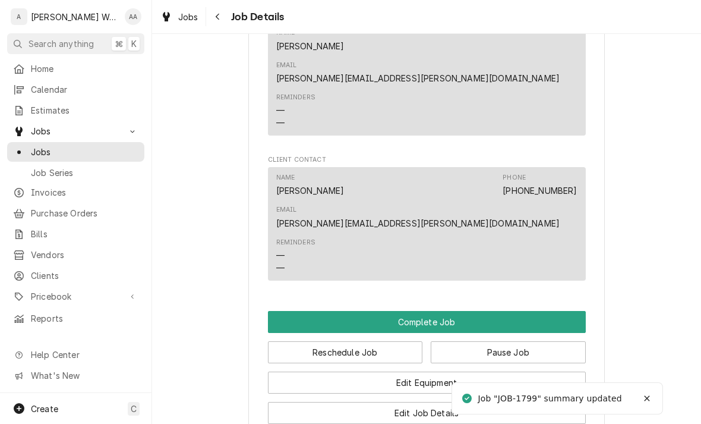
click at [289, 311] on button "Complete Job" at bounding box center [427, 322] width 318 height 22
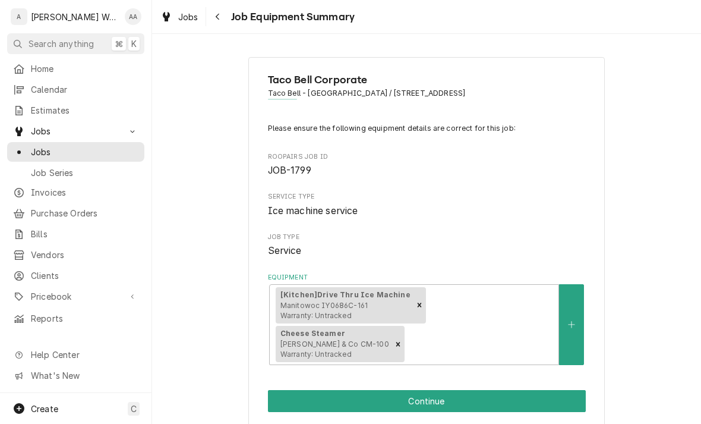
click at [296, 390] on button "Continue" at bounding box center [427, 401] width 318 height 22
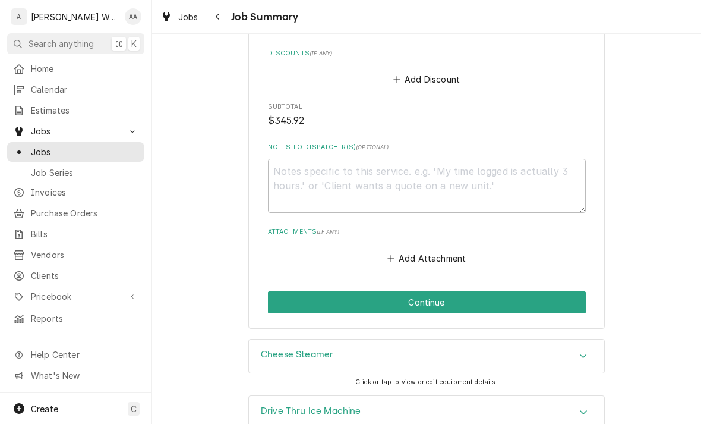
scroll to position [962, 0]
click at [553, 291] on button "Continue" at bounding box center [427, 302] width 318 height 22
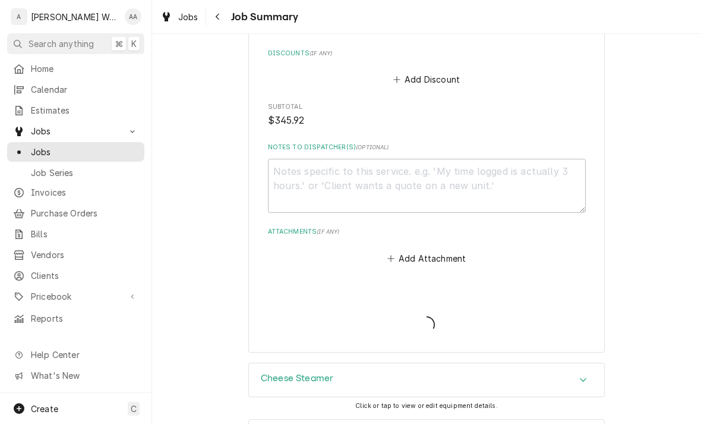
type textarea "x"
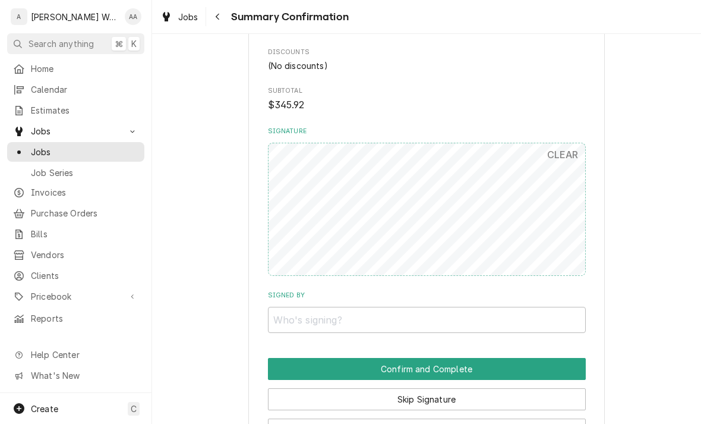
scroll to position [807, 0]
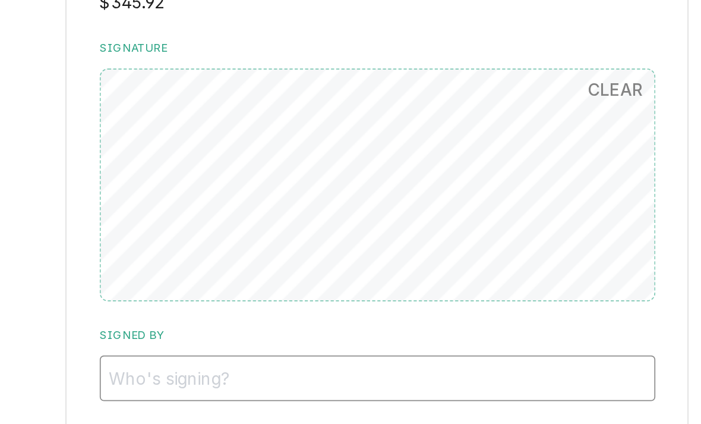
click at [268, 299] on input "Signed By" at bounding box center [427, 312] width 318 height 26
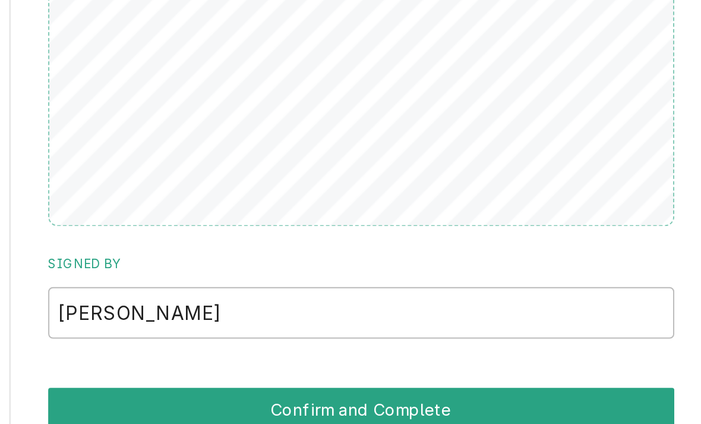
scroll to position [798, 0]
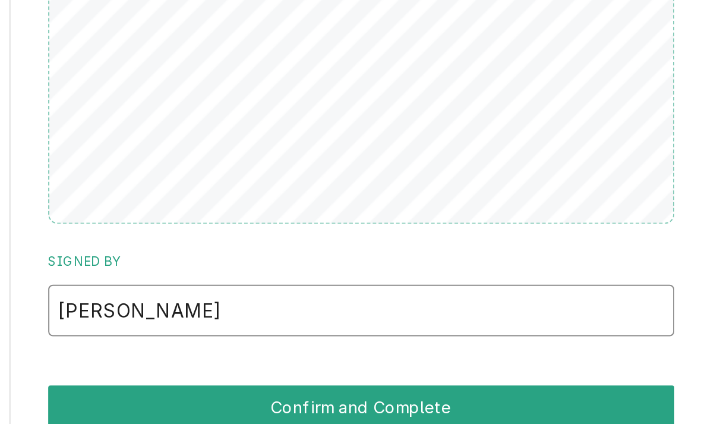
type input "[PERSON_NAME]"
click at [268, 359] on button "Confirm and Complete" at bounding box center [427, 370] width 318 height 22
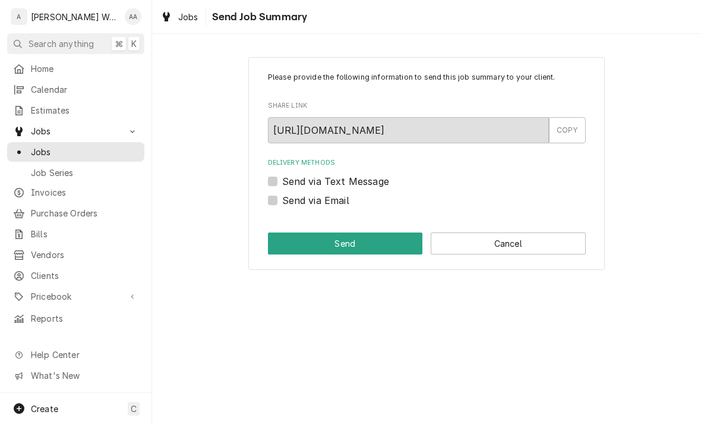
click at [536, 235] on button "Cancel" at bounding box center [508, 243] width 155 height 22
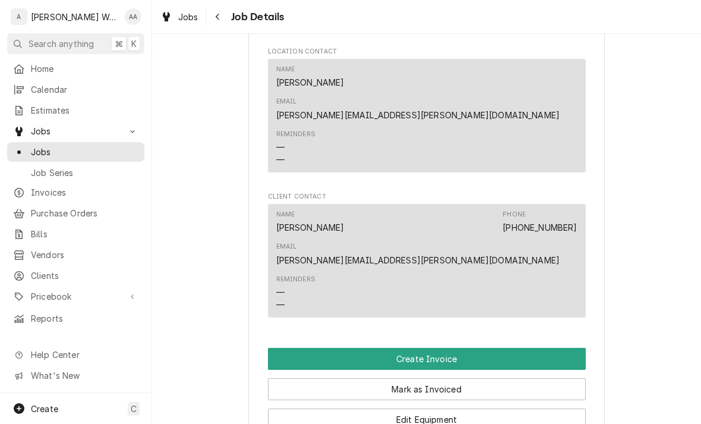
scroll to position [736, 0]
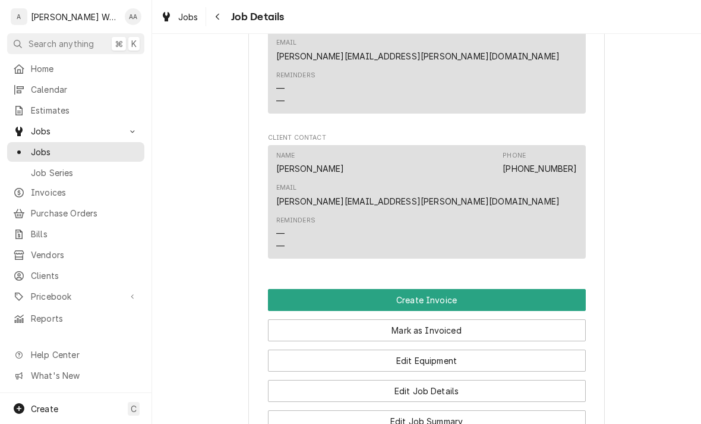
click at [561, 289] on button "Create Invoice" at bounding box center [427, 300] width 318 height 22
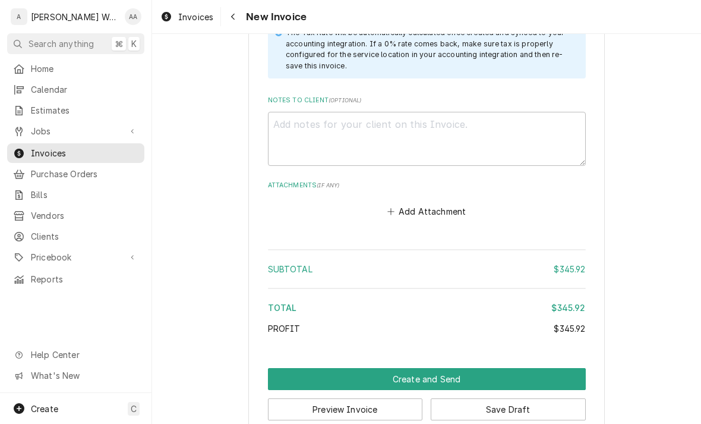
click at [558, 368] on button "Create and Send" at bounding box center [427, 379] width 318 height 22
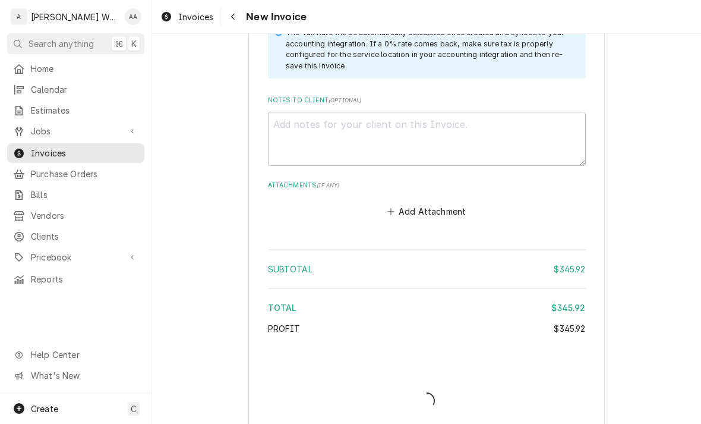
scroll to position [1751, 0]
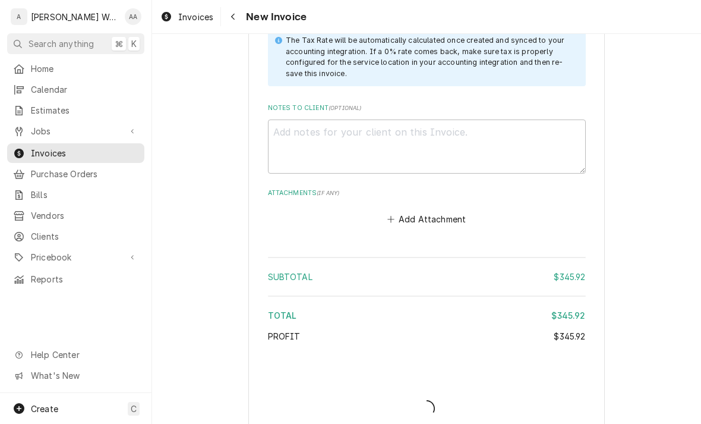
type textarea "x"
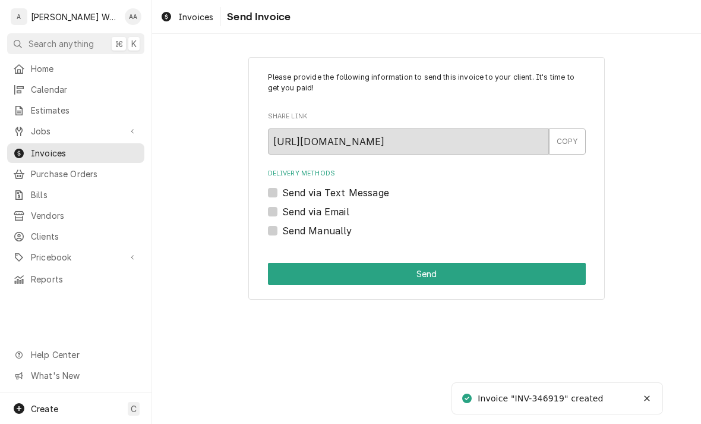
click at [282, 214] on label "Send via Email" at bounding box center [315, 211] width 67 height 14
click at [282, 214] on input "Send via Email" at bounding box center [441, 217] width 318 height 26
checkbox input "true"
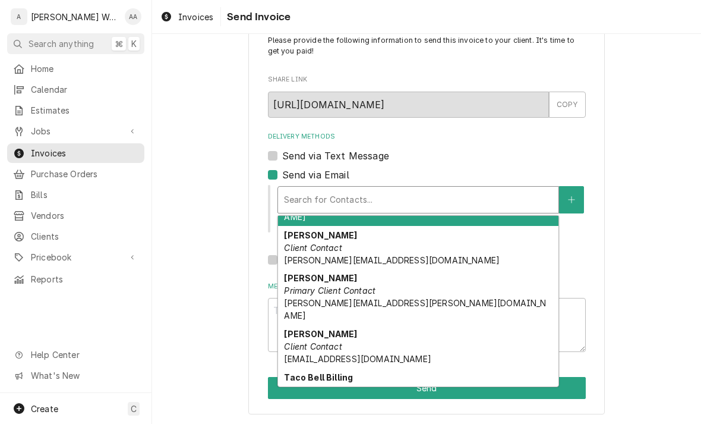
scroll to position [45, 0]
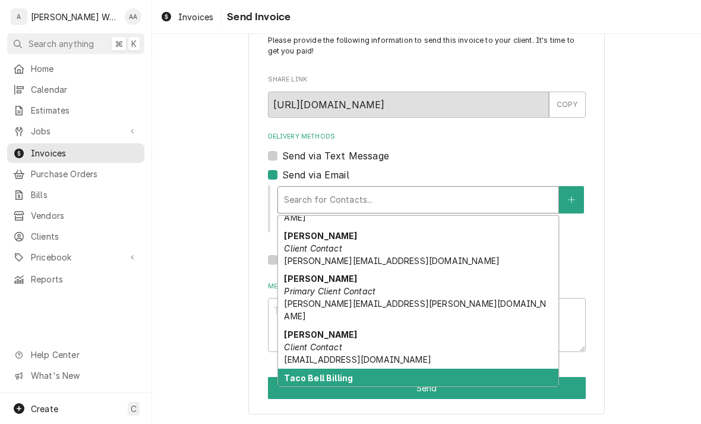
click at [503, 368] on div "Taco Bell Billing Client Contact fmigroup@onepayinvoices.com" at bounding box center [418, 389] width 280 height 43
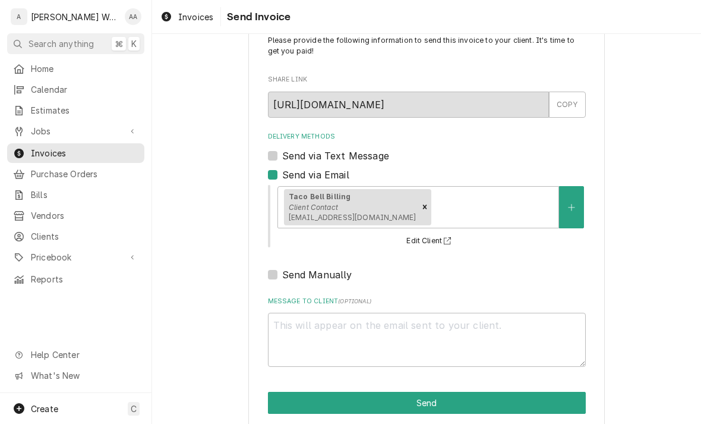
click at [548, 397] on button "Send" at bounding box center [427, 403] width 318 height 22
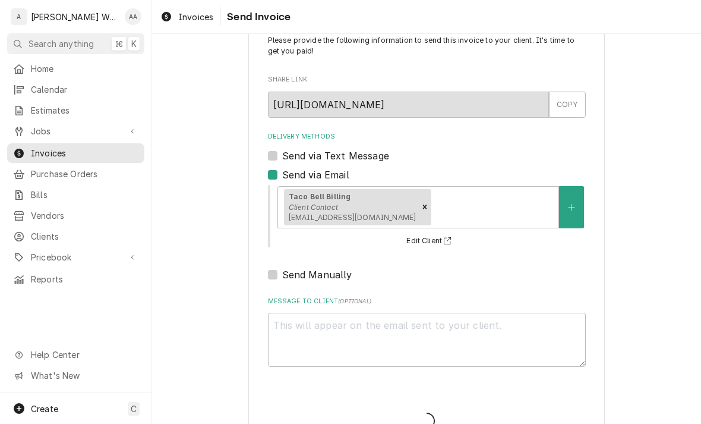
type textarea "x"
